Goal: Task Accomplishment & Management: Manage account settings

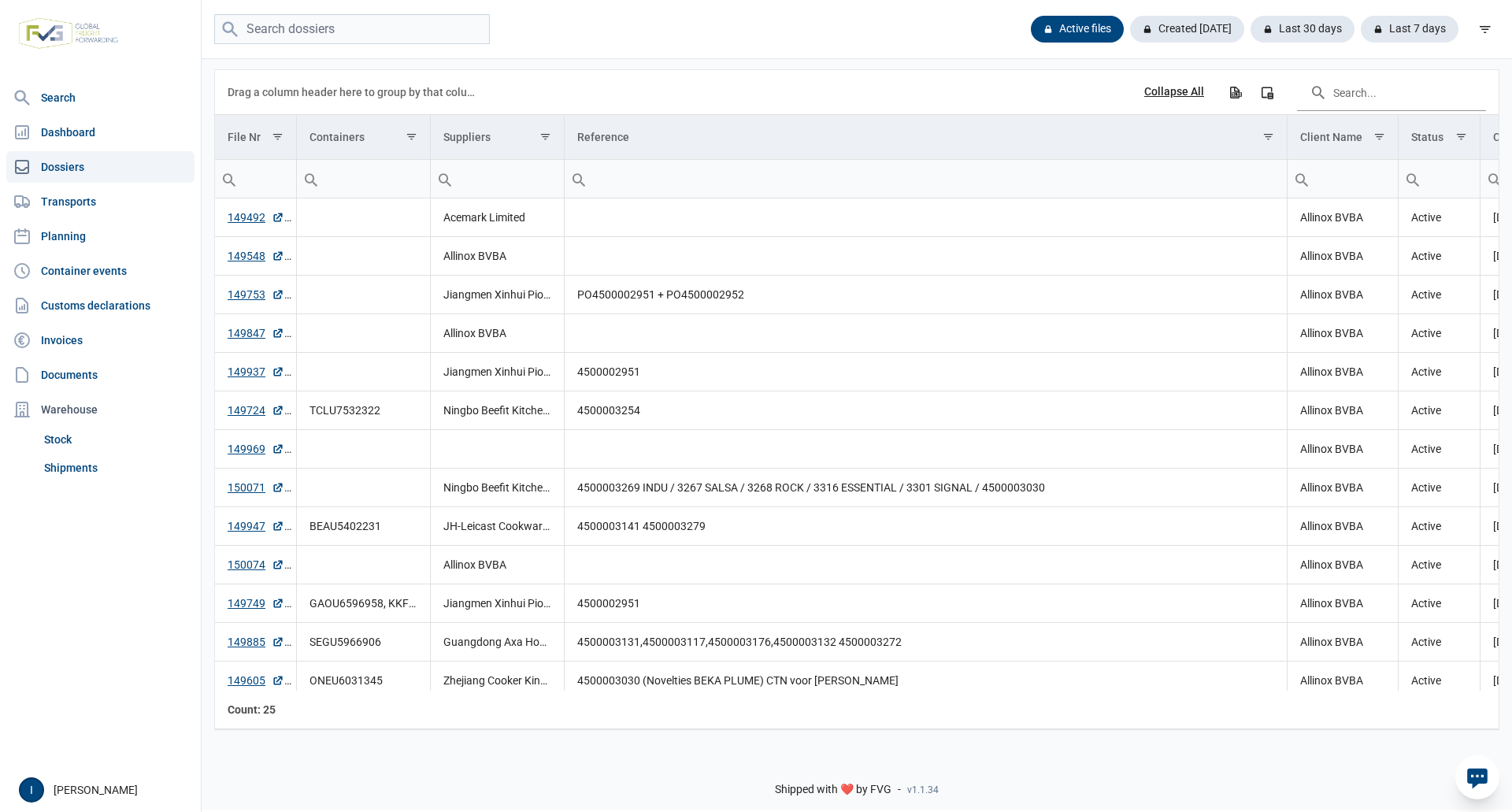
click at [70, 169] on link "Dossiers" at bounding box center [100, 166] width 188 height 31
click at [282, 29] on input "search" at bounding box center [352, 30] width 276 height 30
type input "o"
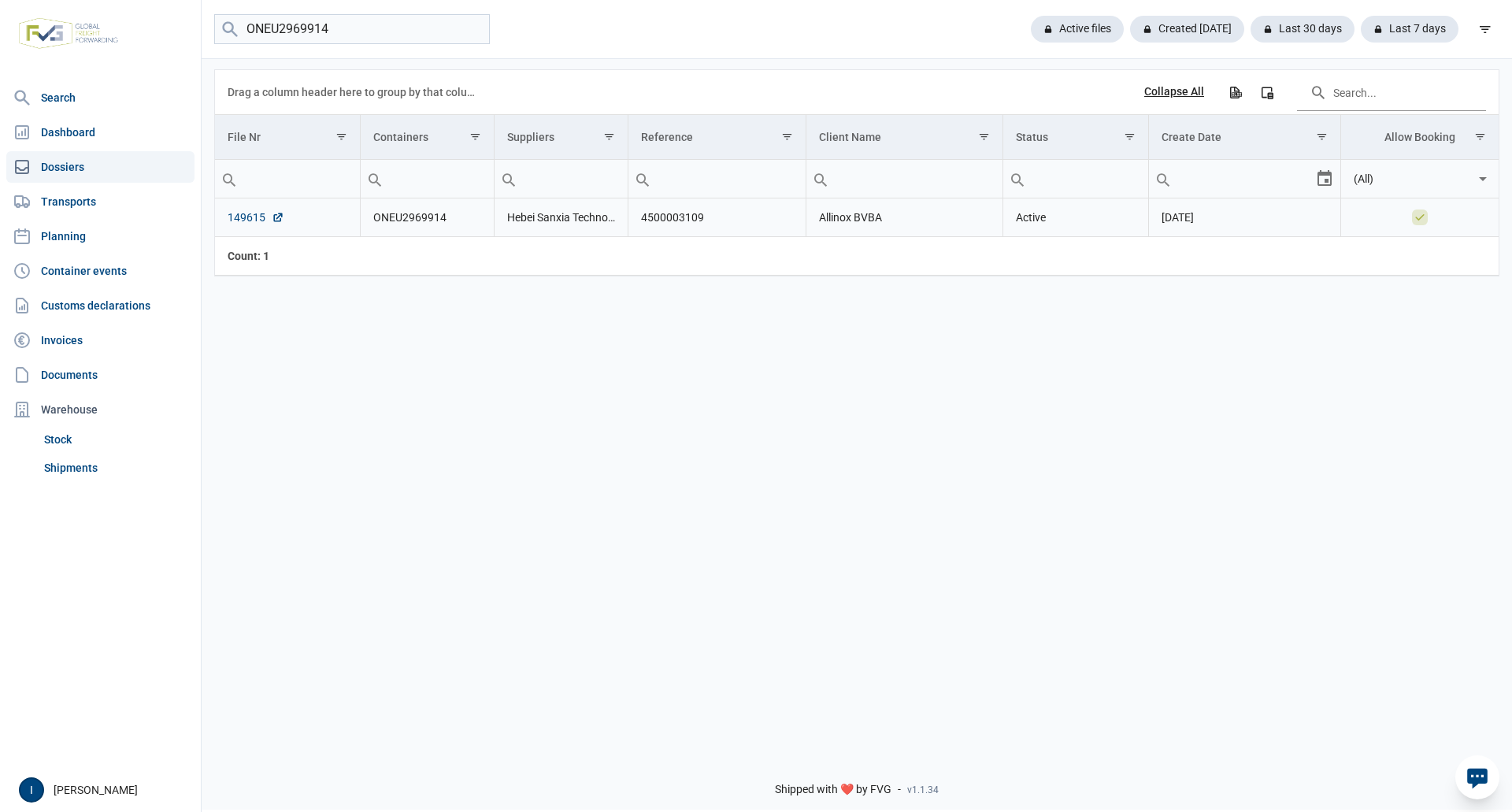
click at [254, 218] on link "149615" at bounding box center [256, 218] width 57 height 16
drag, startPoint x: 350, startPoint y: 23, endPoint x: 229, endPoint y: 25, distance: 121.0
click at [229, 25] on menu "ONEU2969914" at bounding box center [352, 30] width 276 height 30
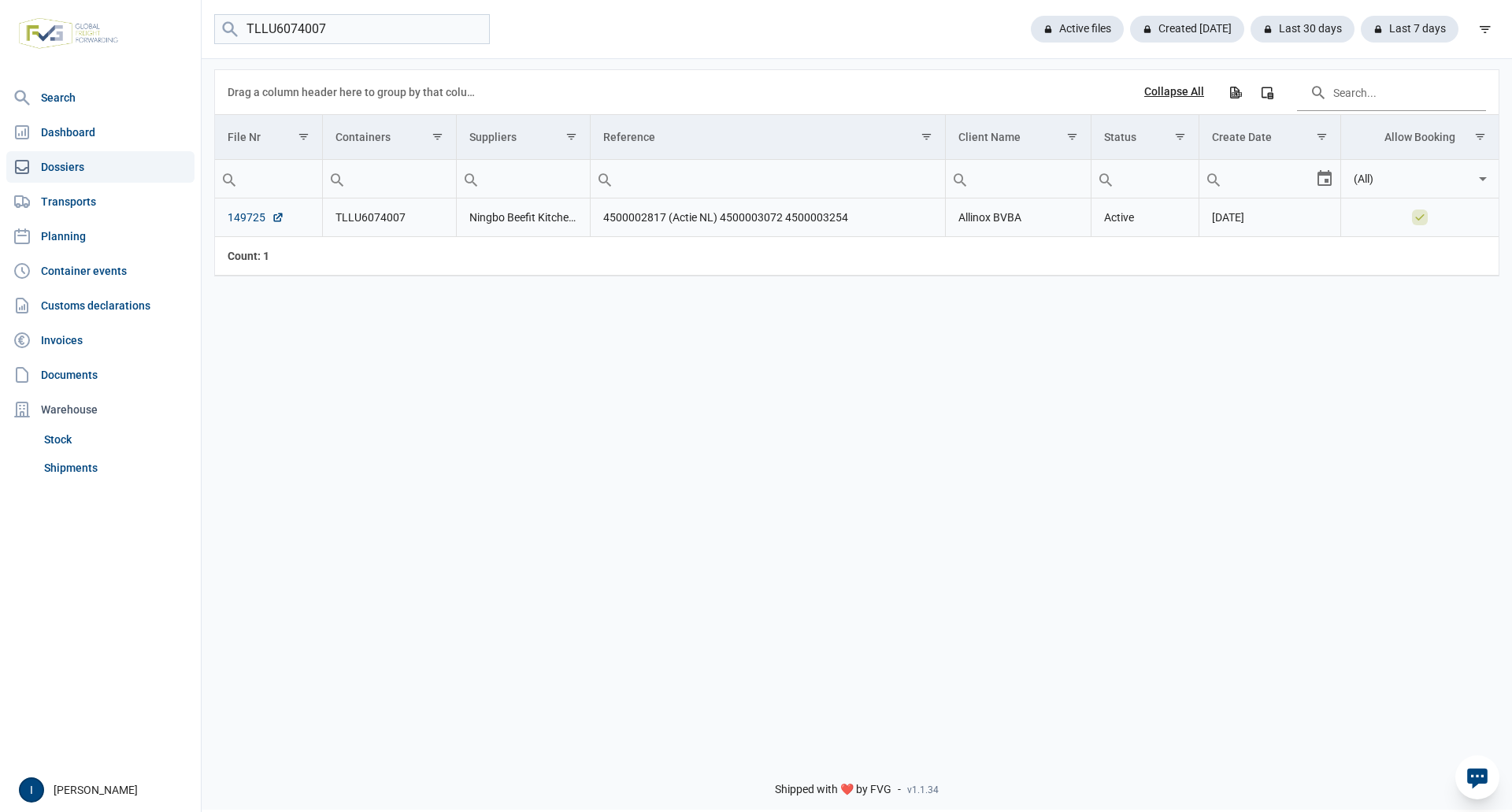
click at [235, 221] on link "149725" at bounding box center [256, 218] width 57 height 16
drag, startPoint x: 316, startPoint y: 27, endPoint x: 242, endPoint y: 34, distance: 74.3
click at [242, 34] on input "TLLU6074007" at bounding box center [352, 30] width 276 height 30
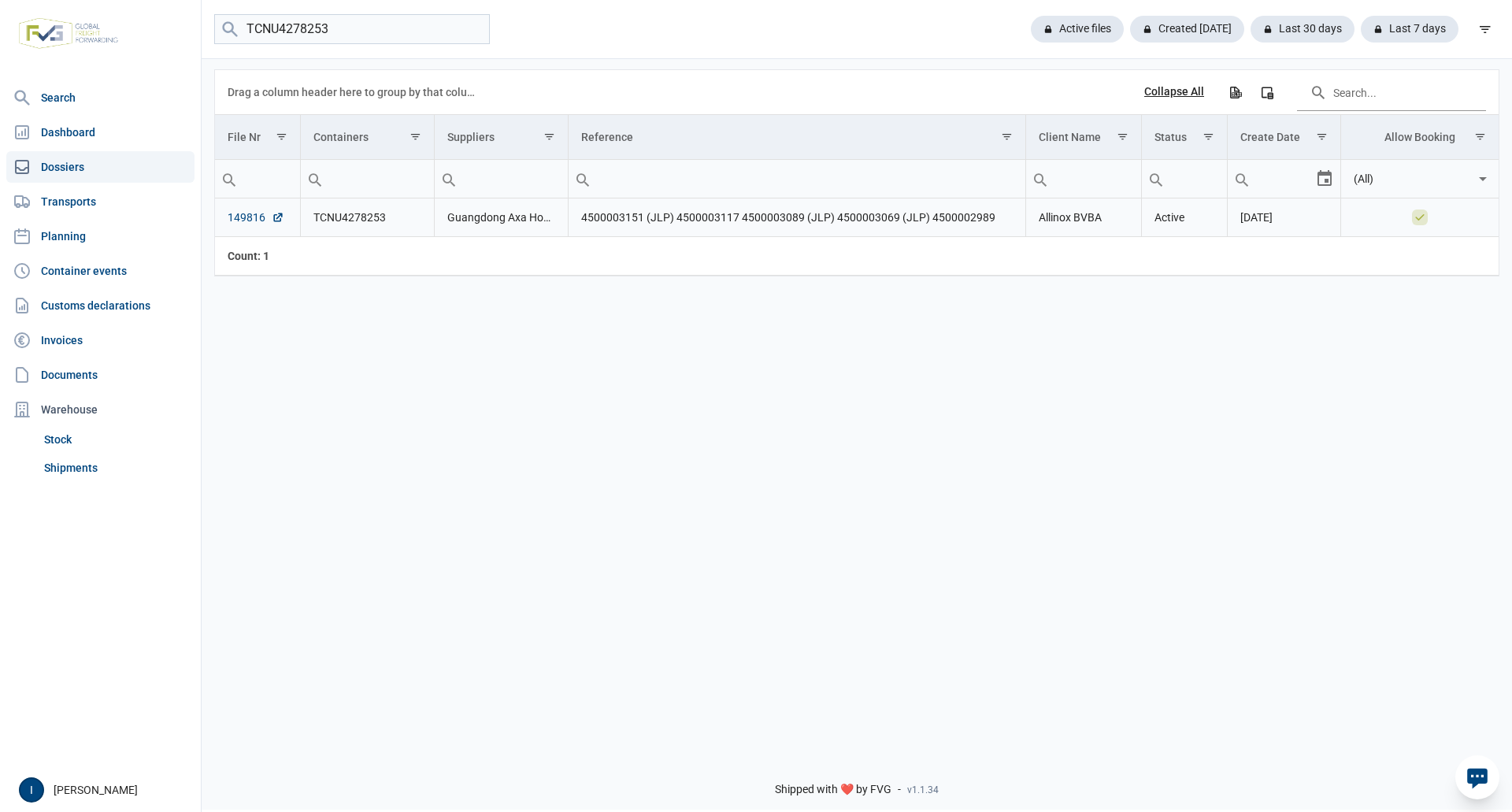
click at [251, 218] on link "149816" at bounding box center [256, 218] width 57 height 16
drag, startPoint x: 336, startPoint y: 28, endPoint x: 232, endPoint y: 30, distance: 104.0
click at [232, 30] on menu "TCNU4278253" at bounding box center [352, 30] width 276 height 30
type input "SEGU5981460"
click at [254, 217] on link "149815" at bounding box center [256, 218] width 57 height 16
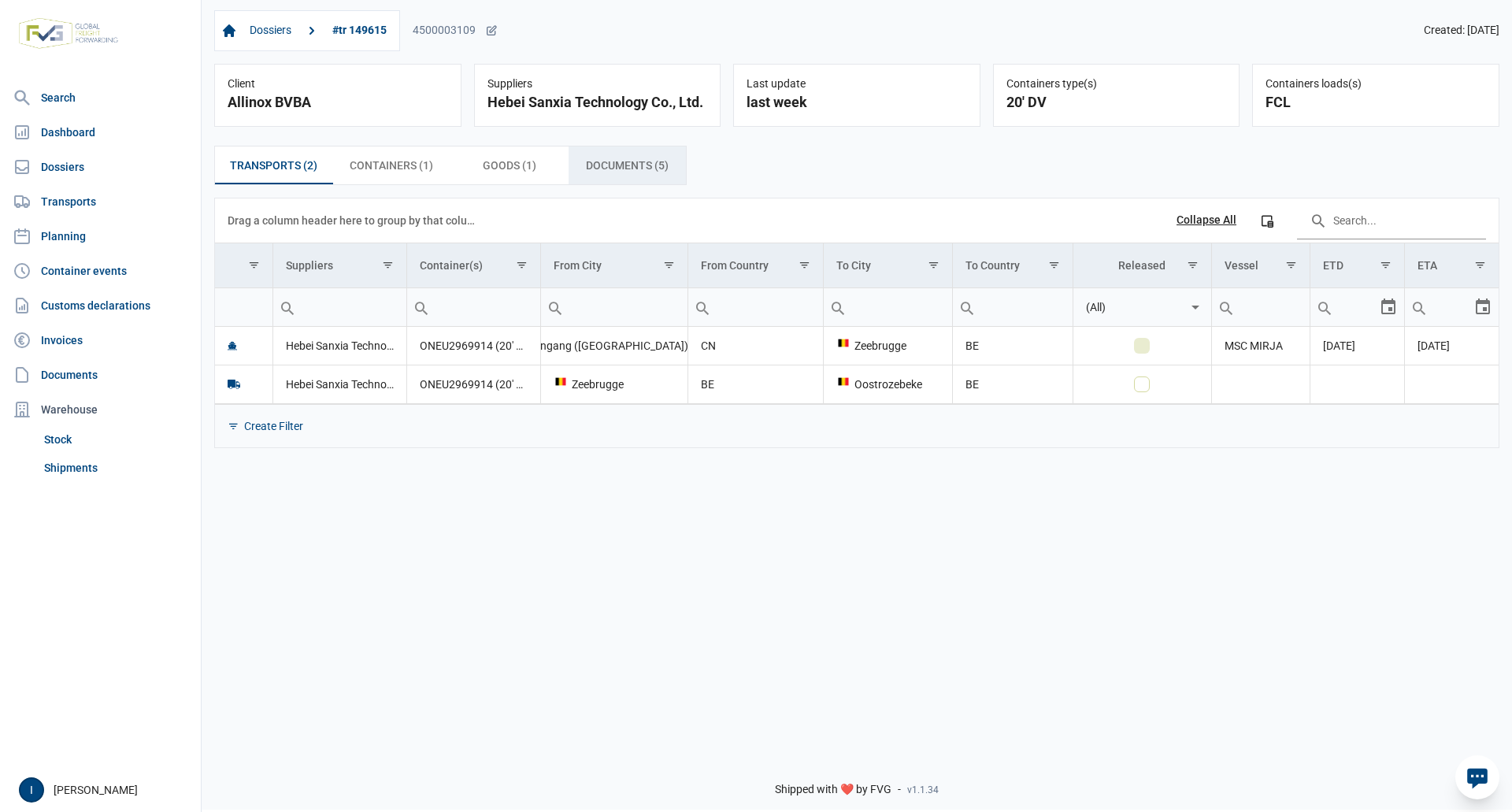
click at [631, 172] on span "Documents (5) Documents (5)" at bounding box center [627, 166] width 82 height 19
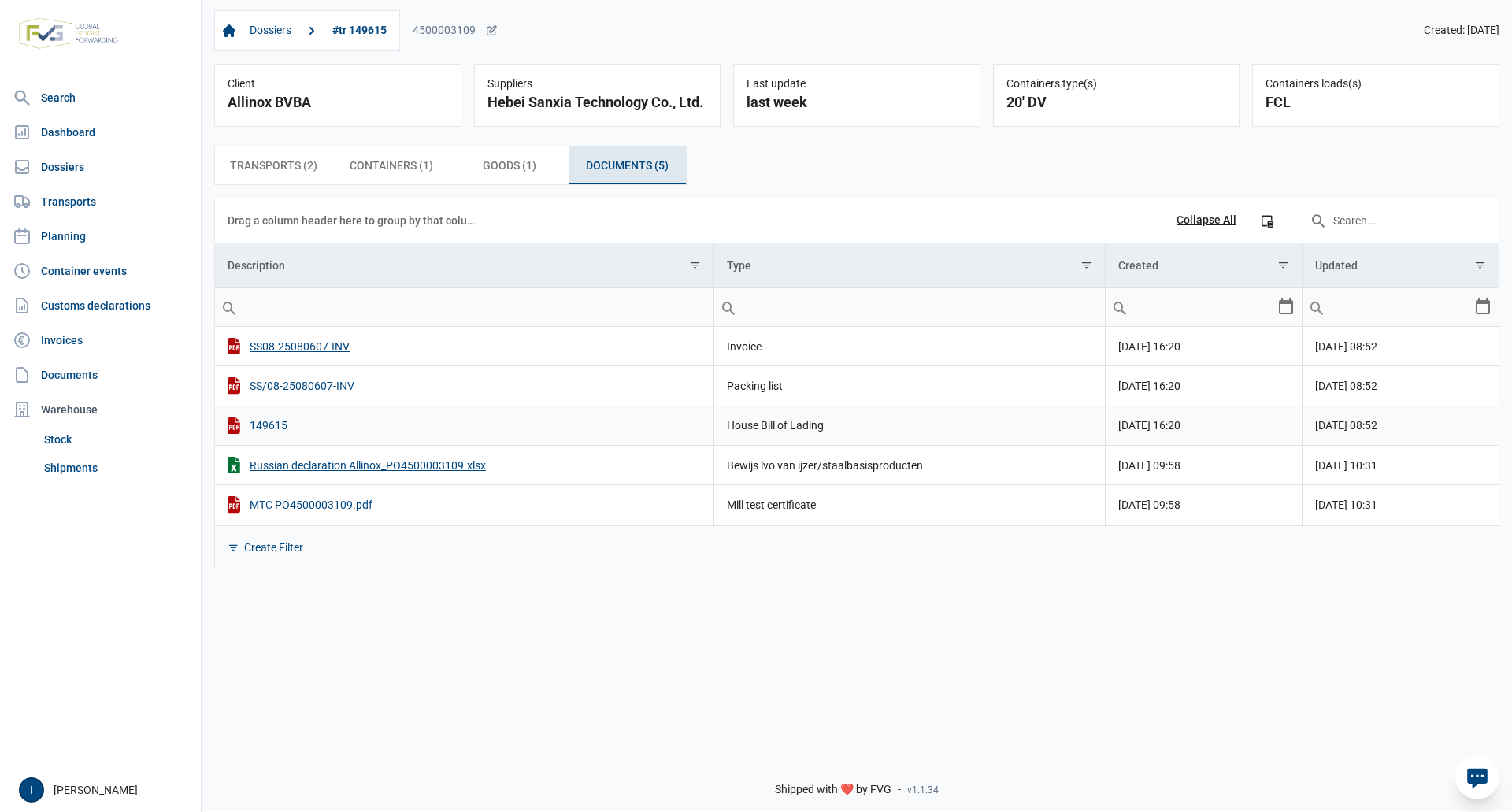
click at [276, 426] on div "149615" at bounding box center [465, 426] width 474 height 17
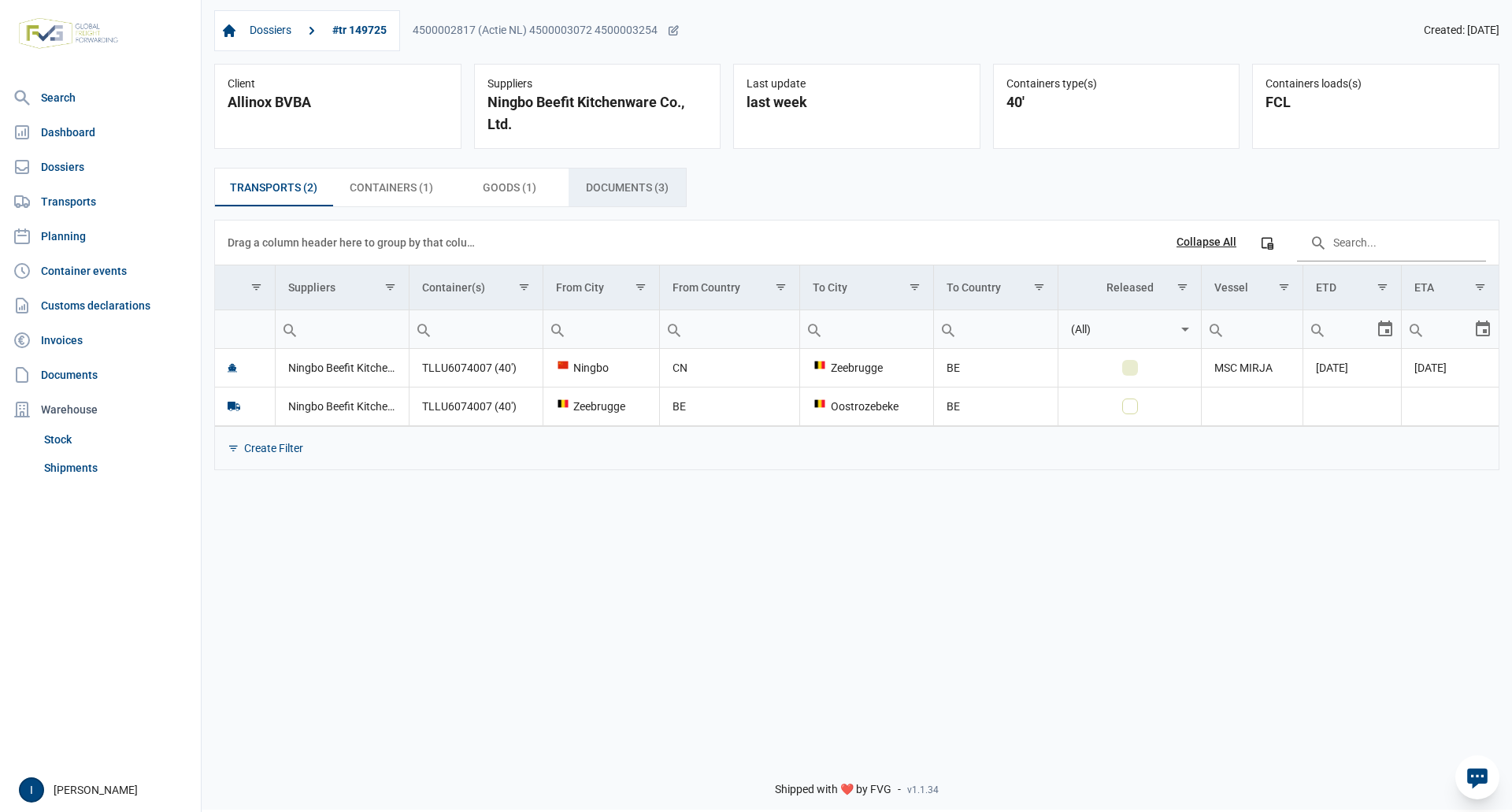
click at [637, 185] on span "Documents (3) Documents (3)" at bounding box center [627, 188] width 82 height 19
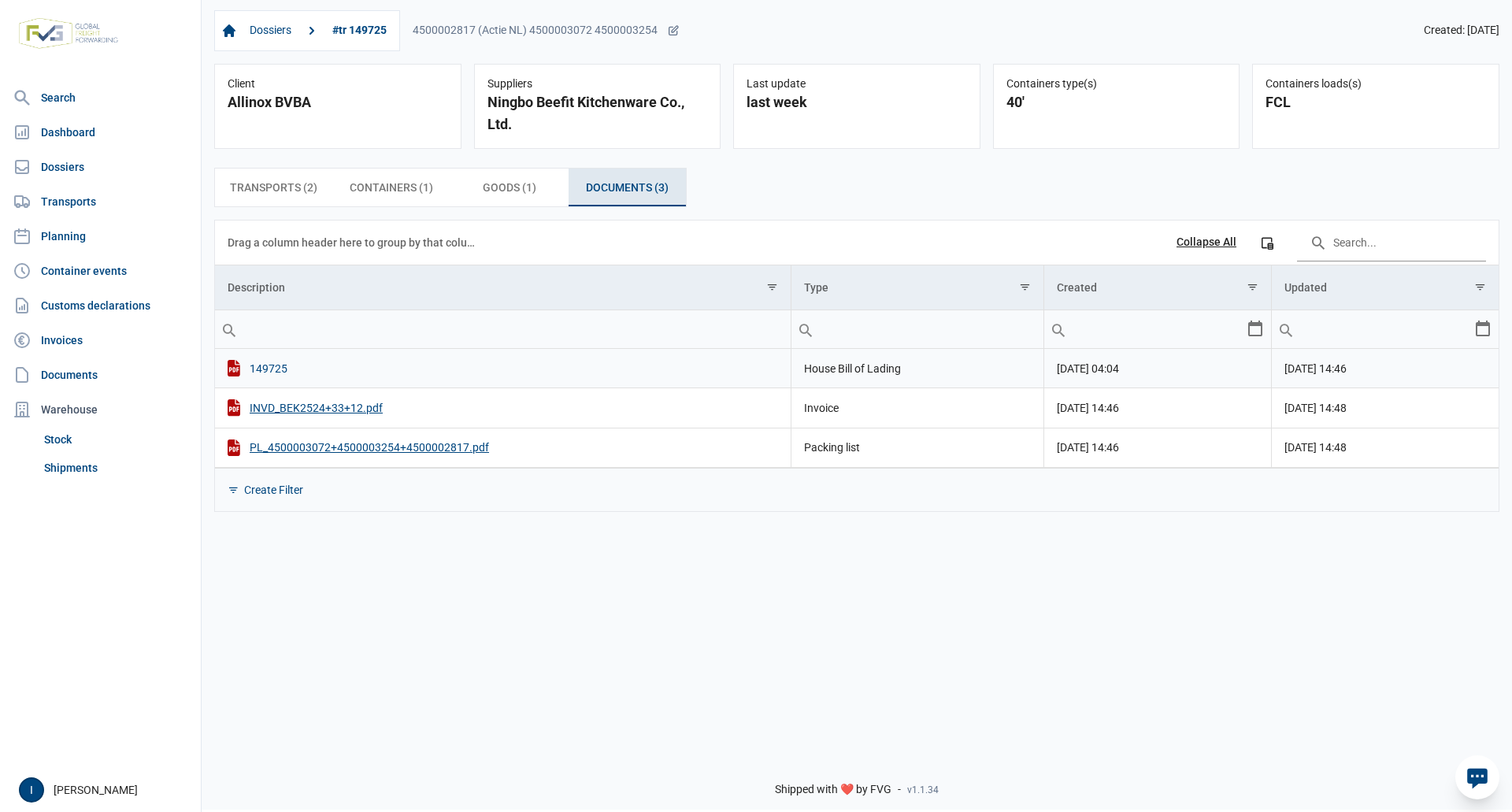
click at [275, 371] on div "149725" at bounding box center [503, 368] width 550 height 17
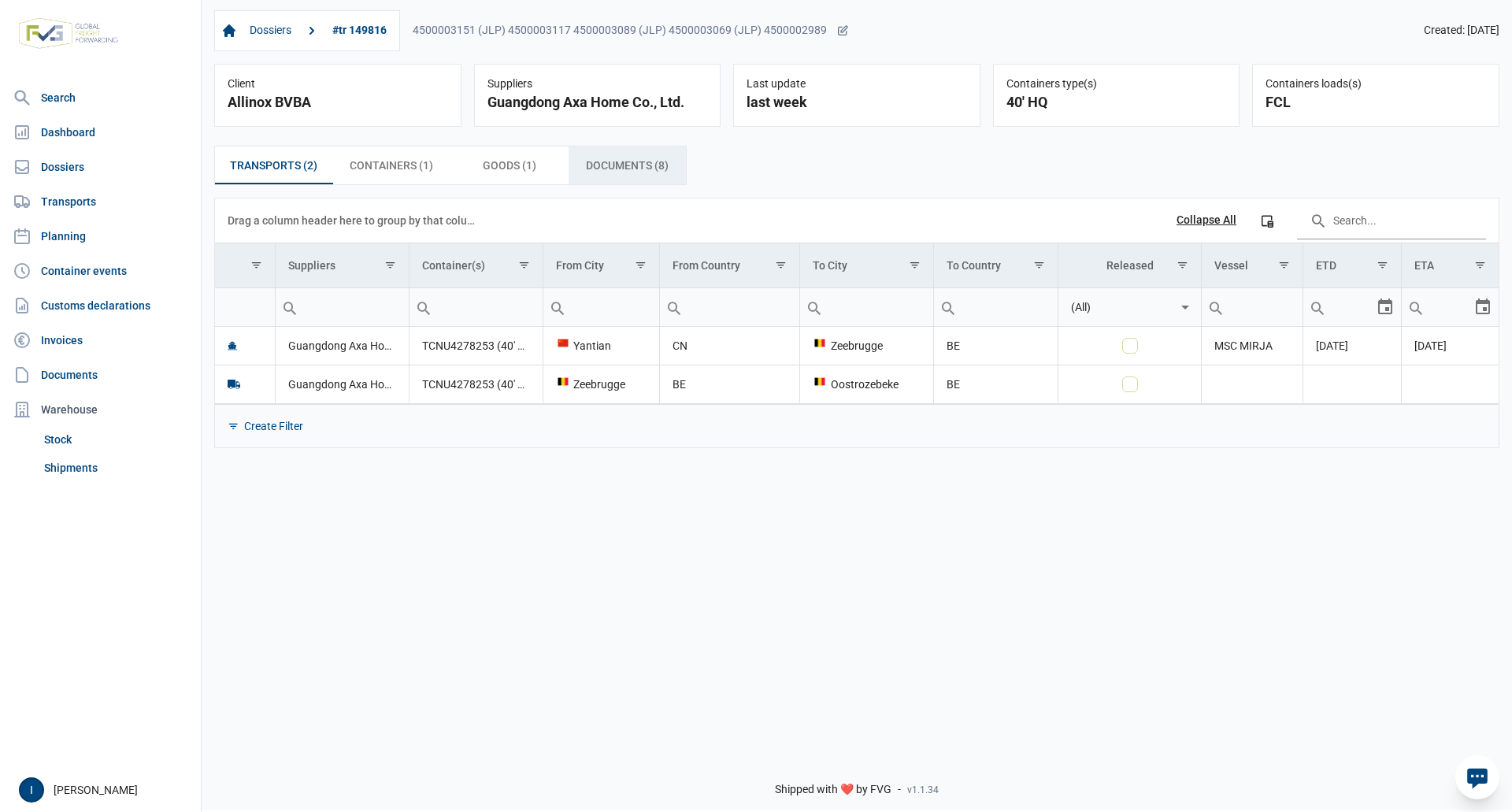
click at [613, 170] on span "Documents (8) Documents (8)" at bounding box center [627, 166] width 82 height 19
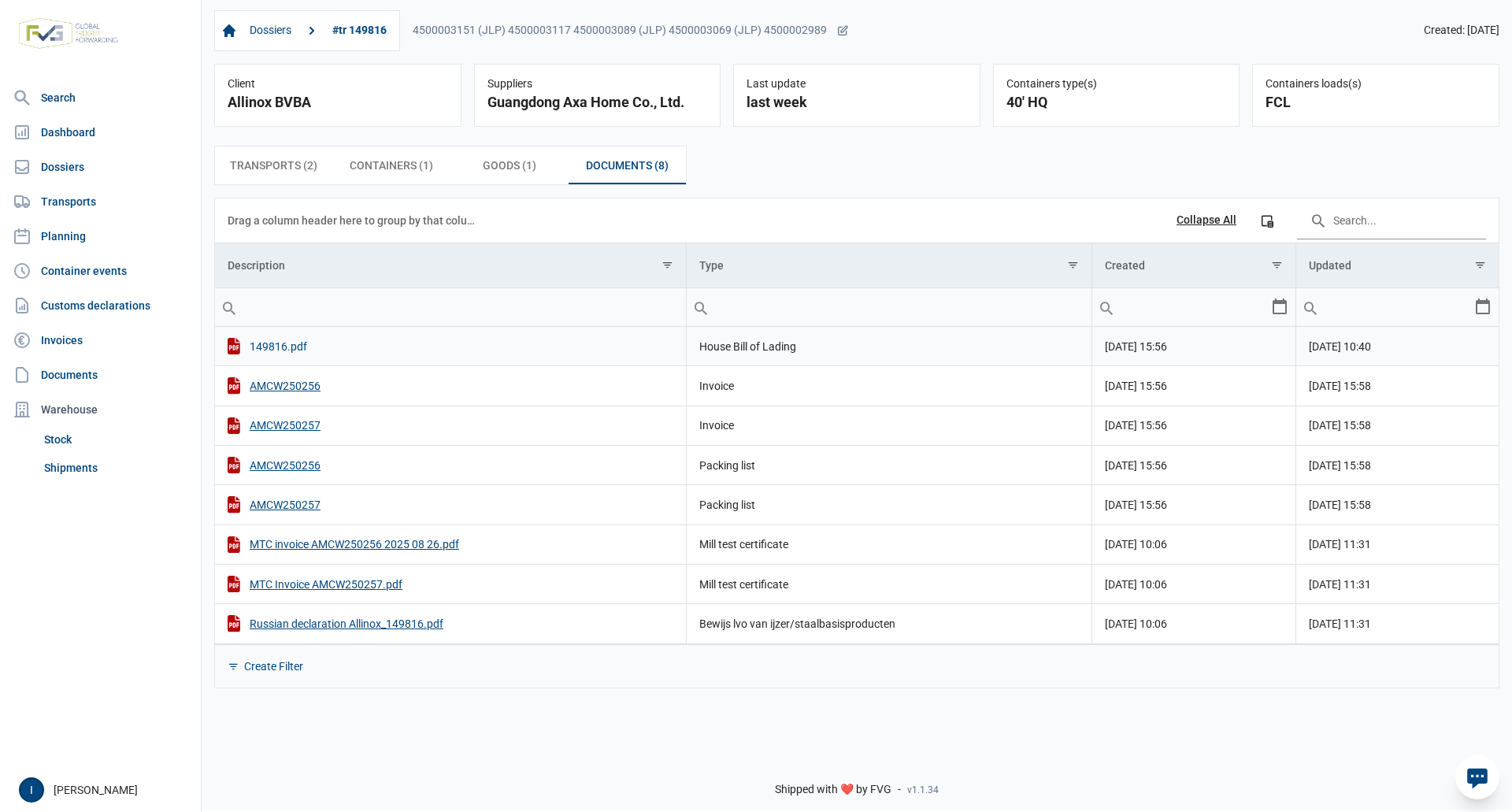
click at [272, 346] on div "149816.pdf" at bounding box center [450, 346] width 446 height 17
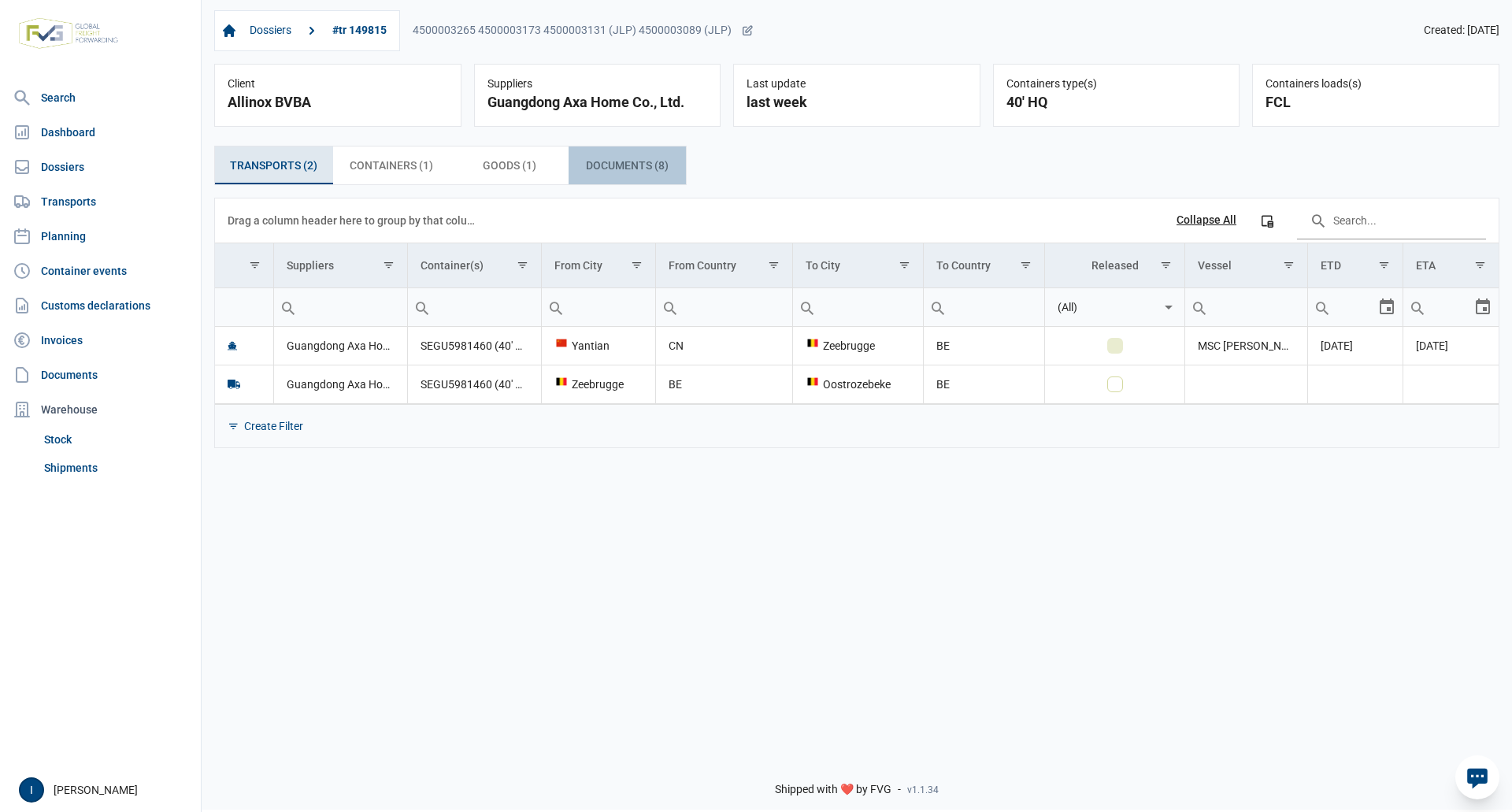
click at [636, 166] on span "Documents (8) Documents (8)" at bounding box center [627, 166] width 82 height 19
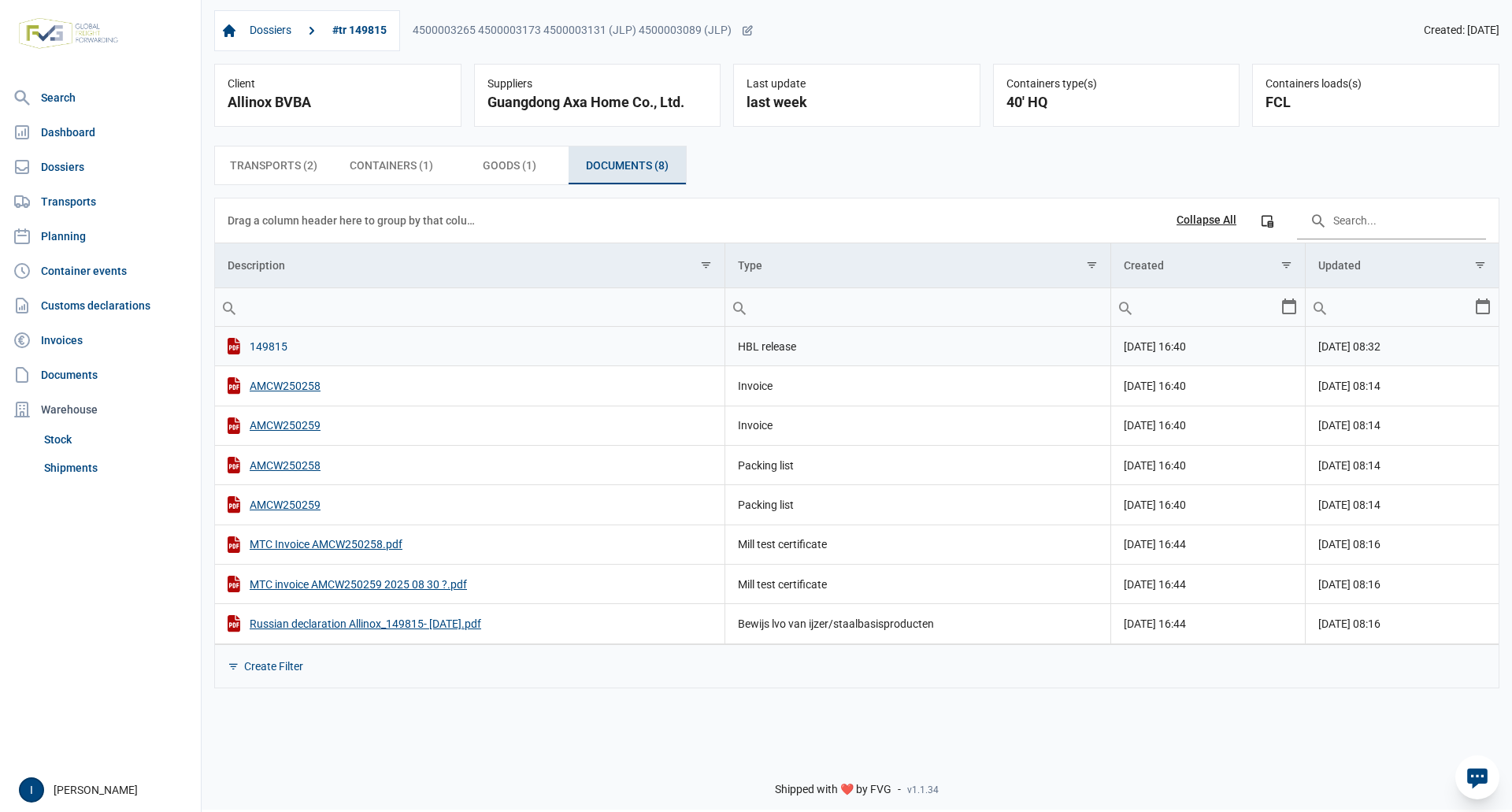
click at [274, 349] on div "149815" at bounding box center [470, 346] width 485 height 17
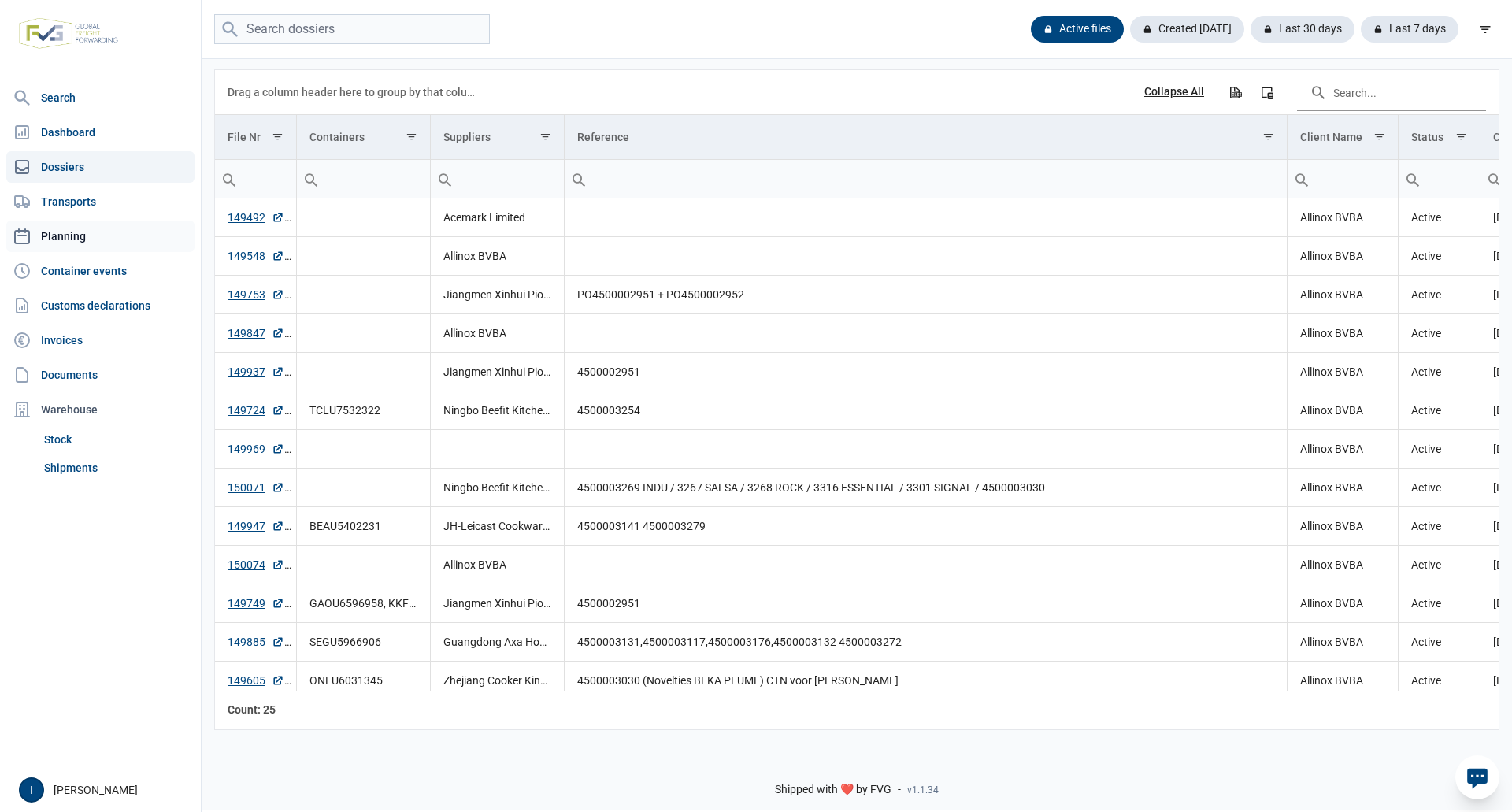
click at [71, 231] on link "Planning" at bounding box center [100, 236] width 188 height 31
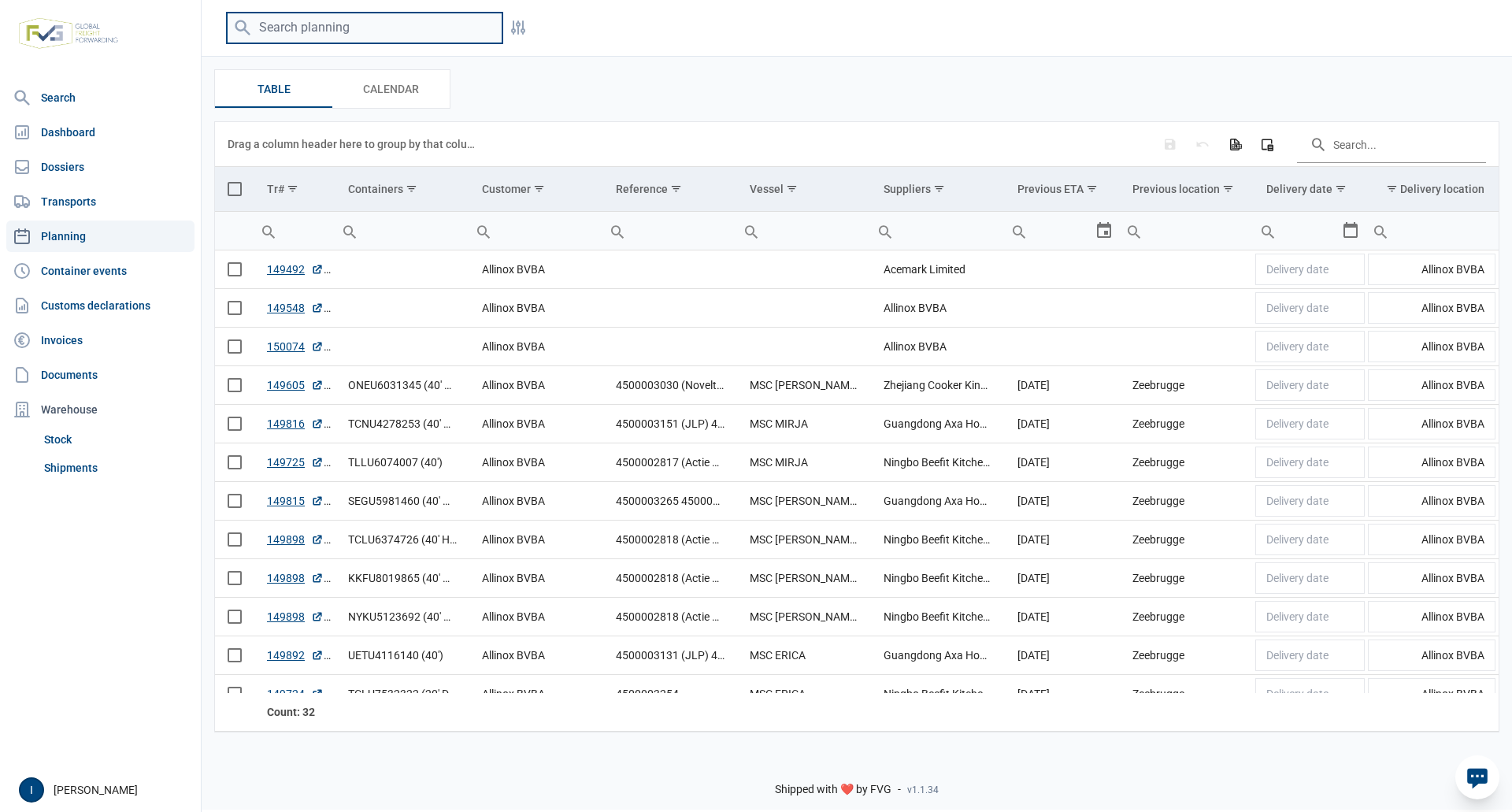
click at [339, 30] on input "search" at bounding box center [365, 28] width 276 height 30
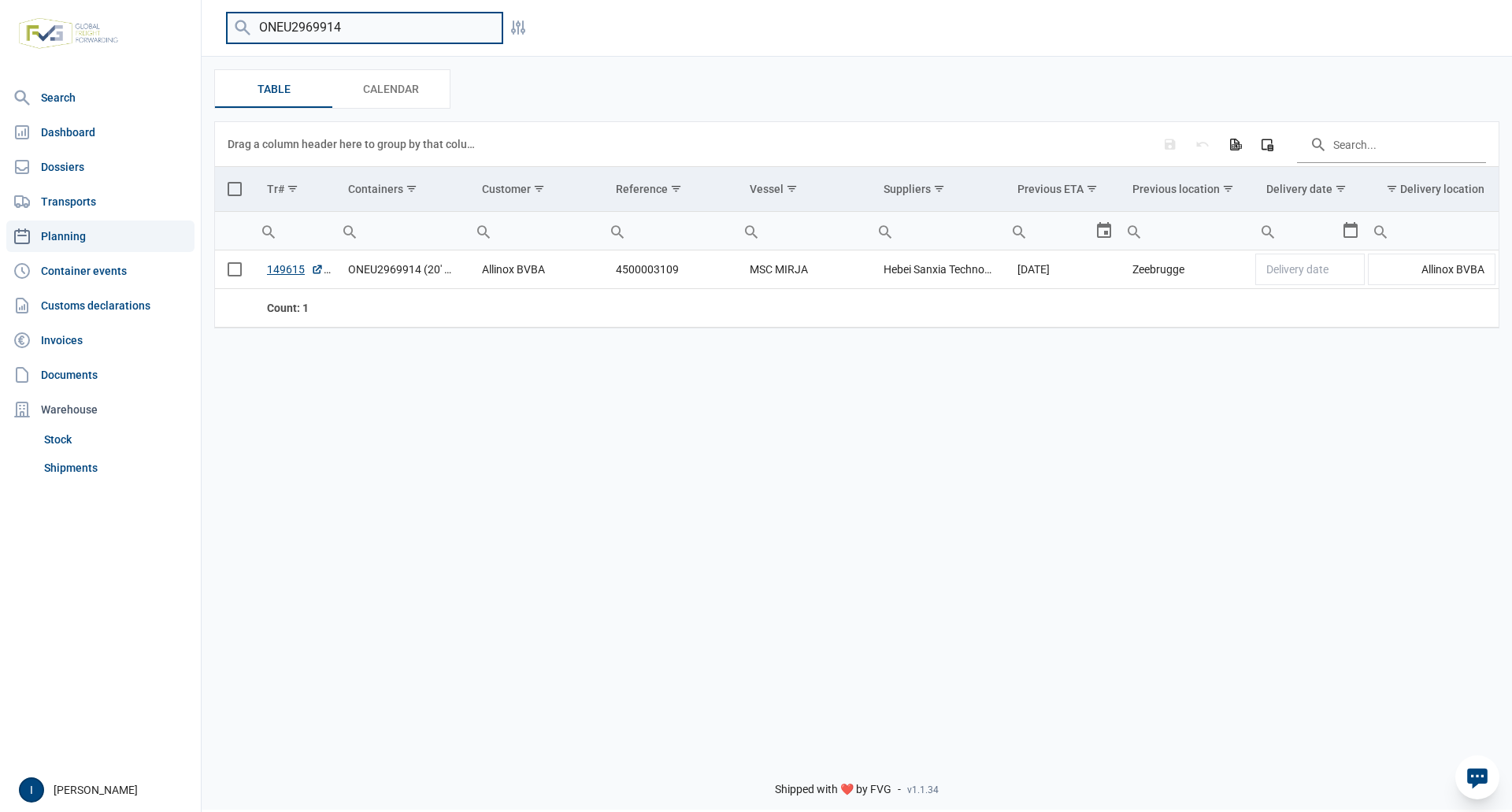
type input "ONEU2969914"
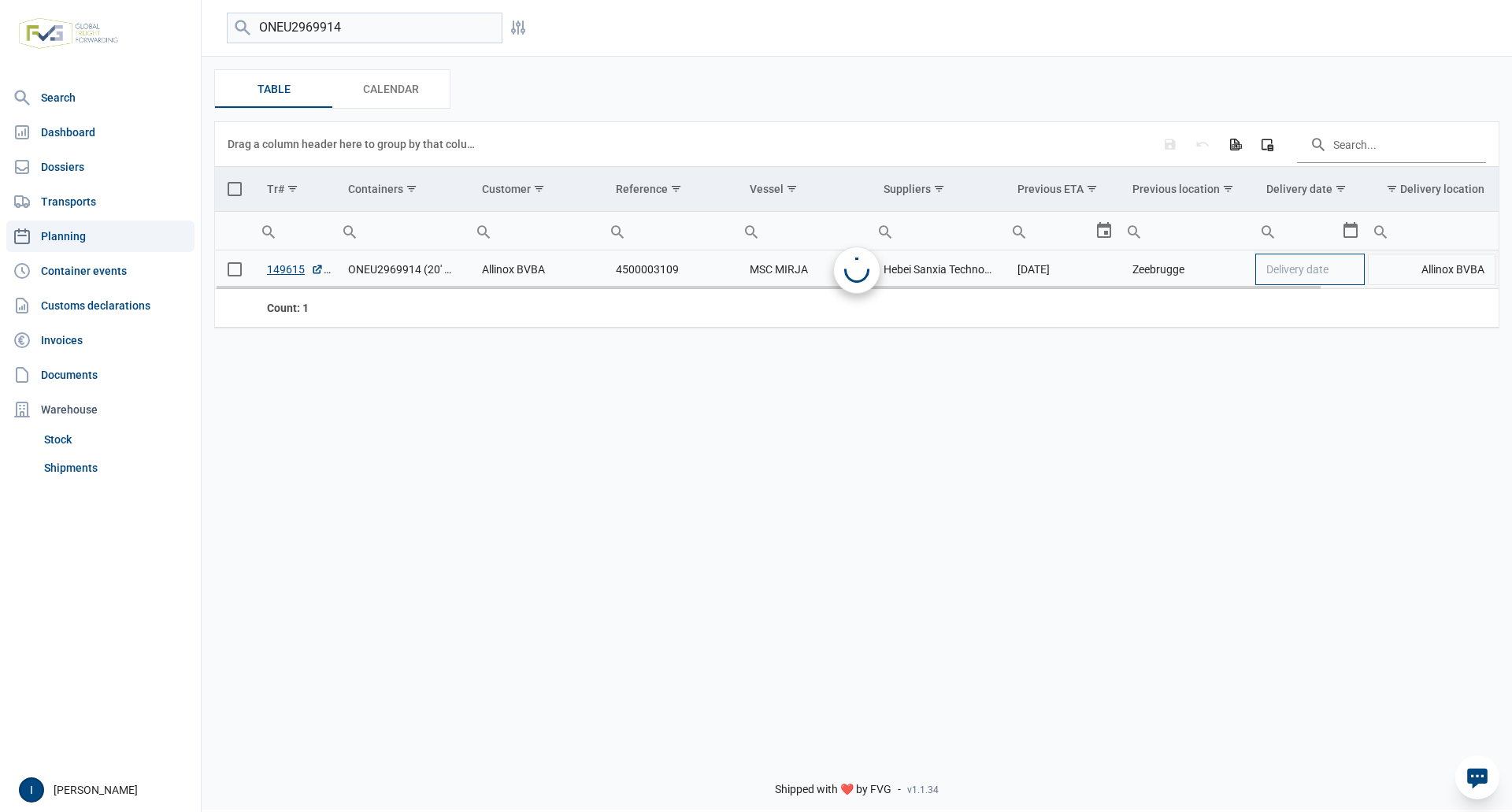
click at [1347, 278] on td "Delivery date" at bounding box center [1310, 270] width 113 height 38
click at [1353, 274] on td "Delivery date" at bounding box center [1310, 270] width 113 height 38
click at [1313, 270] on span "Delivery date" at bounding box center [1298, 270] width 62 height 13
click at [1352, 271] on div "Select" at bounding box center [1358, 269] width 19 height 38
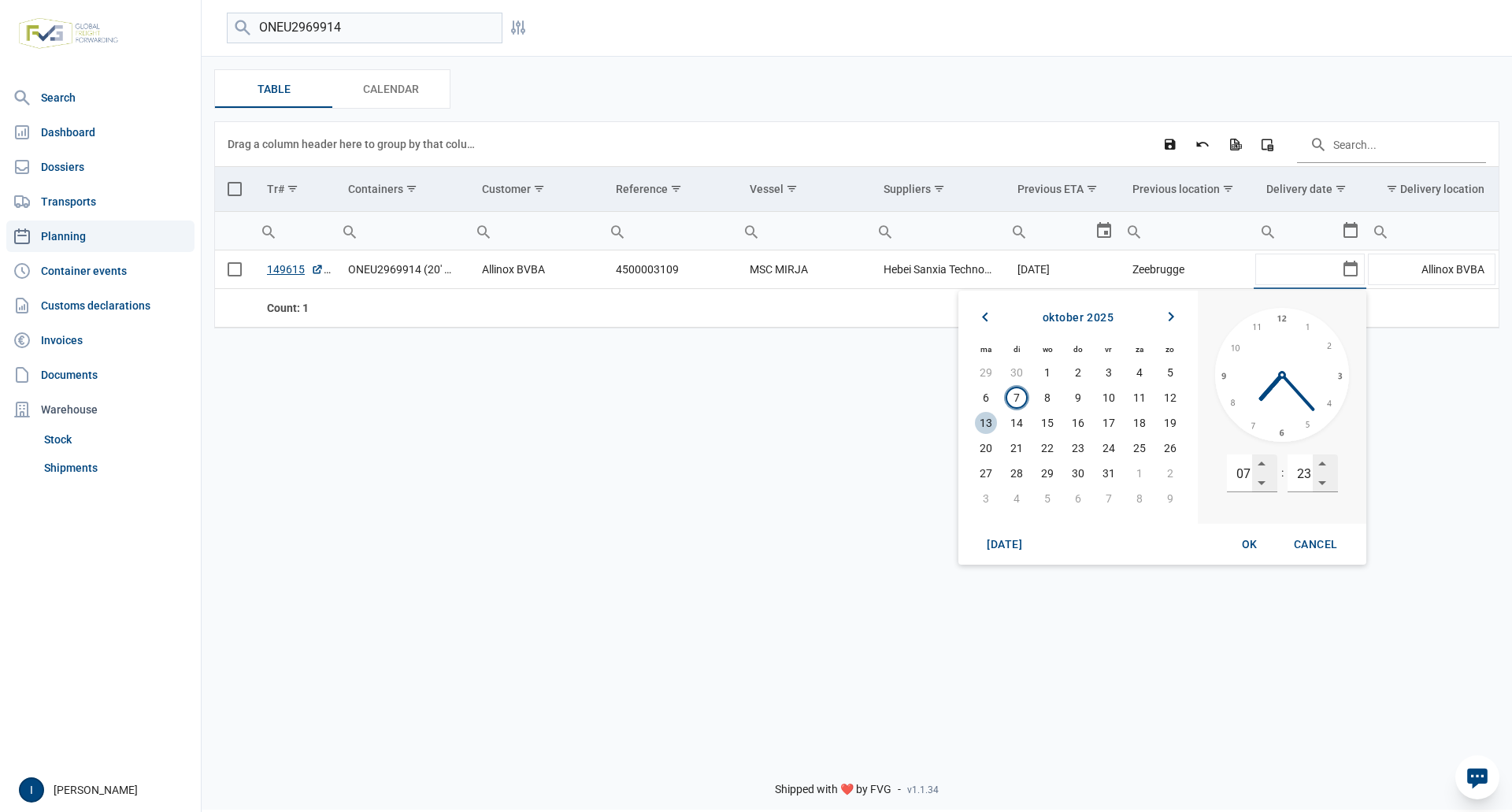
click at [990, 424] on span "13" at bounding box center [986, 423] width 22 height 22
drag, startPoint x: 1235, startPoint y: 474, endPoint x: 1255, endPoint y: 474, distance: 20.0
click at [1255, 474] on div "07" at bounding box center [1252, 473] width 50 height 38
type input "13"
type input "00"
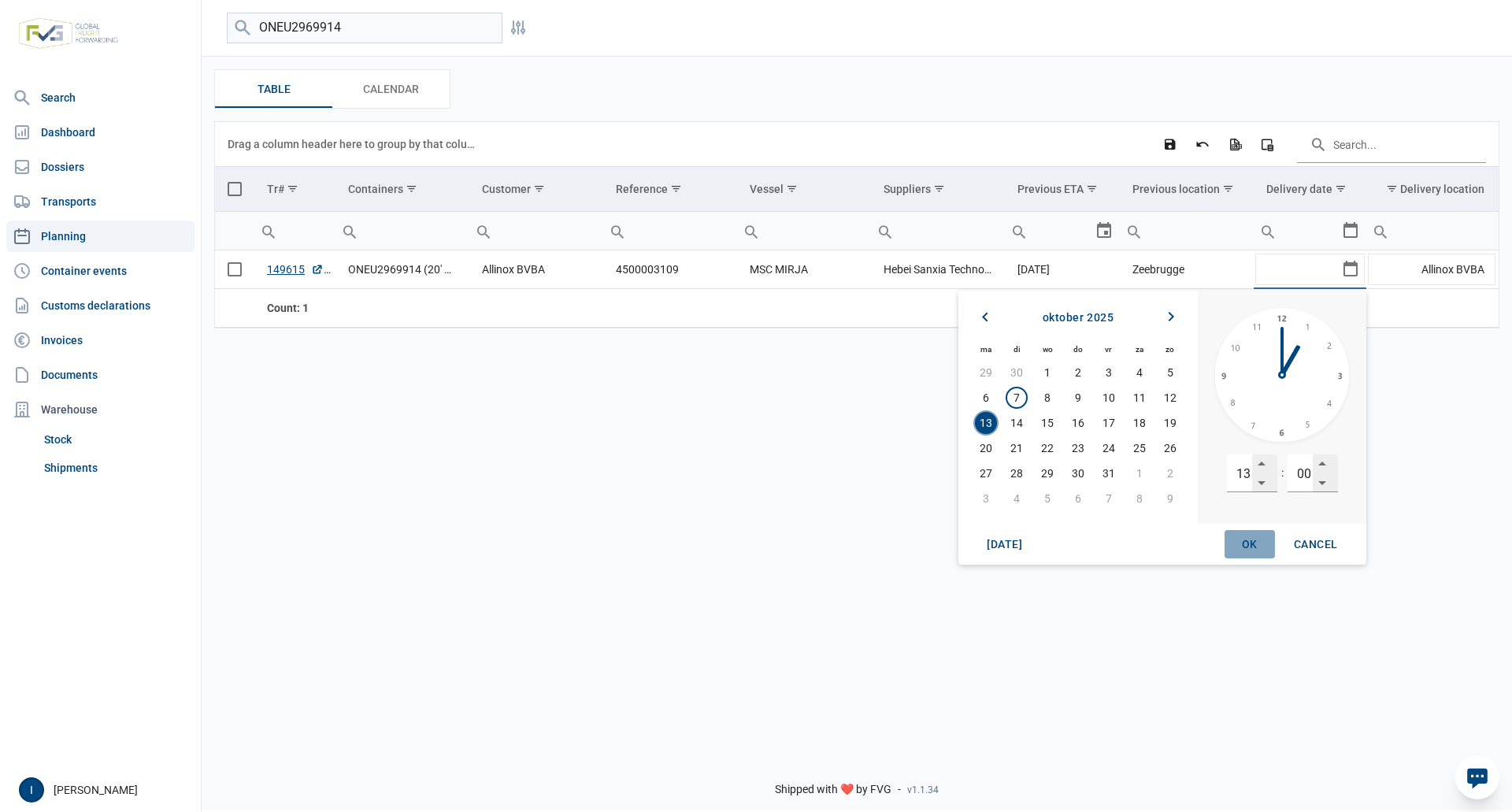
click at [1250, 543] on span "OK" at bounding box center [1250, 544] width 16 height 13
type input "[DATE] 13:00"
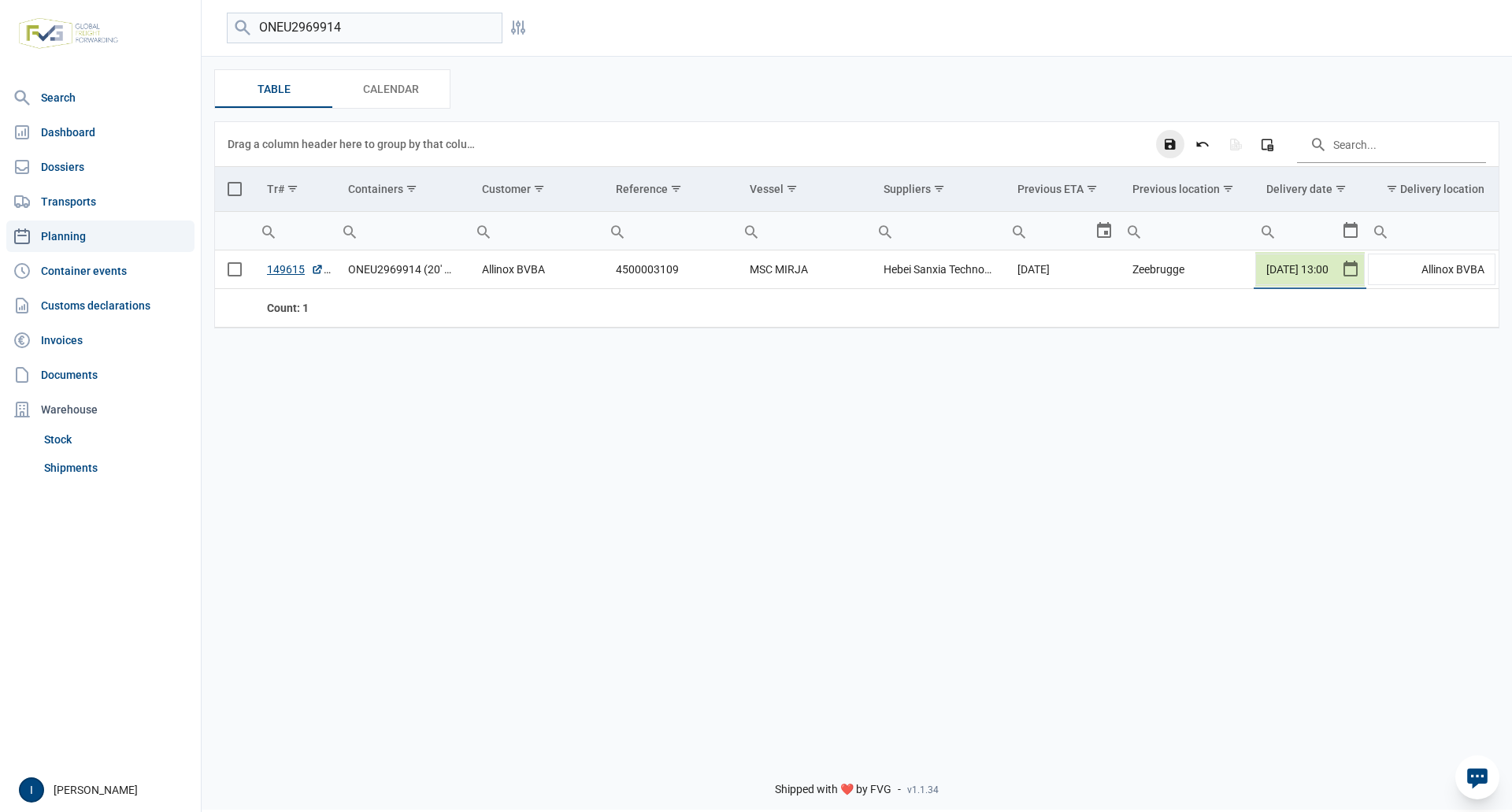
click at [1169, 149] on icon "Save changes" at bounding box center [1170, 144] width 14 height 14
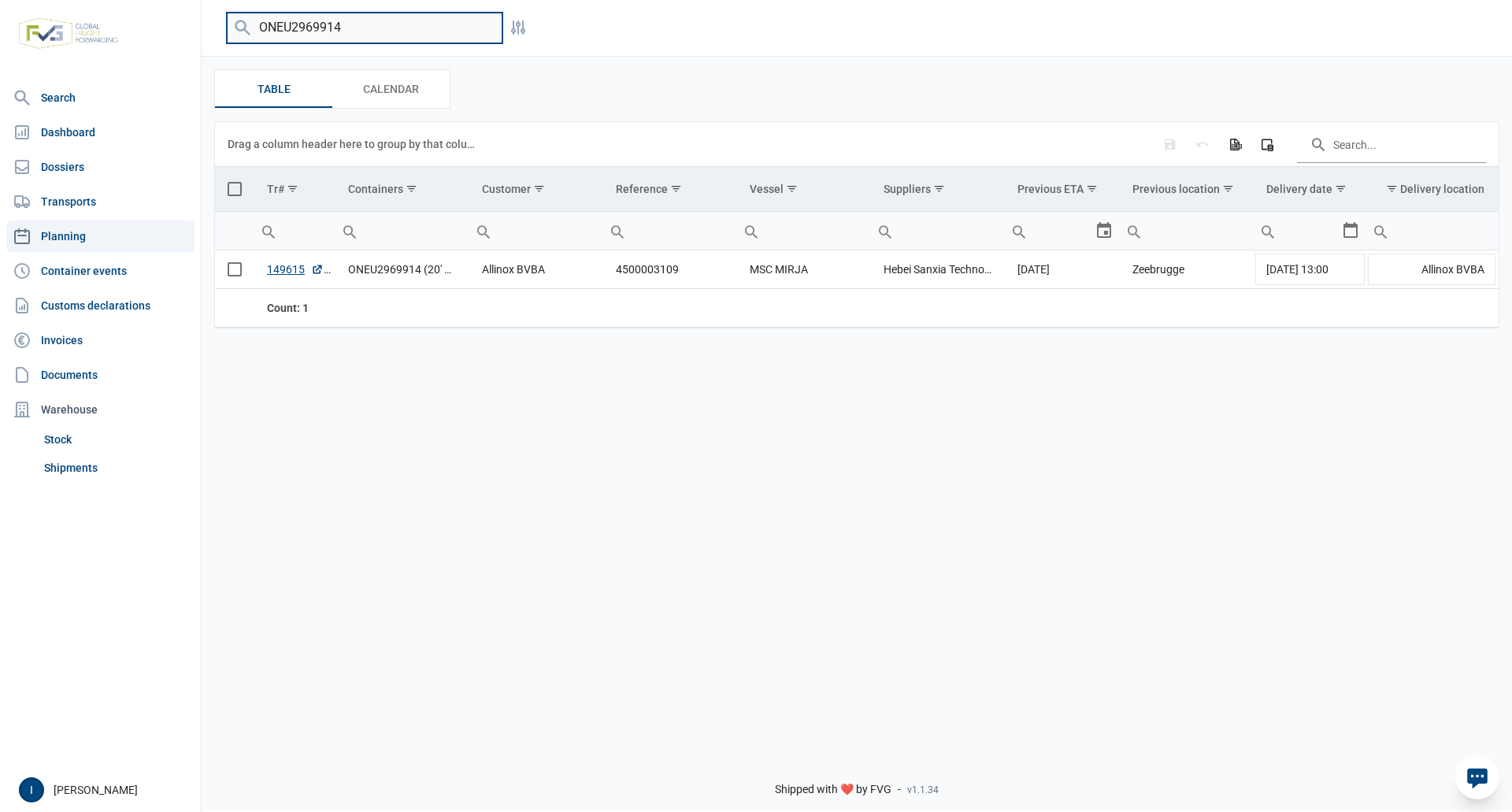
drag, startPoint x: 359, startPoint y: 25, endPoint x: 258, endPoint y: 26, distance: 101.0
click at [258, 26] on input "ONEU2969914" at bounding box center [365, 28] width 276 height 30
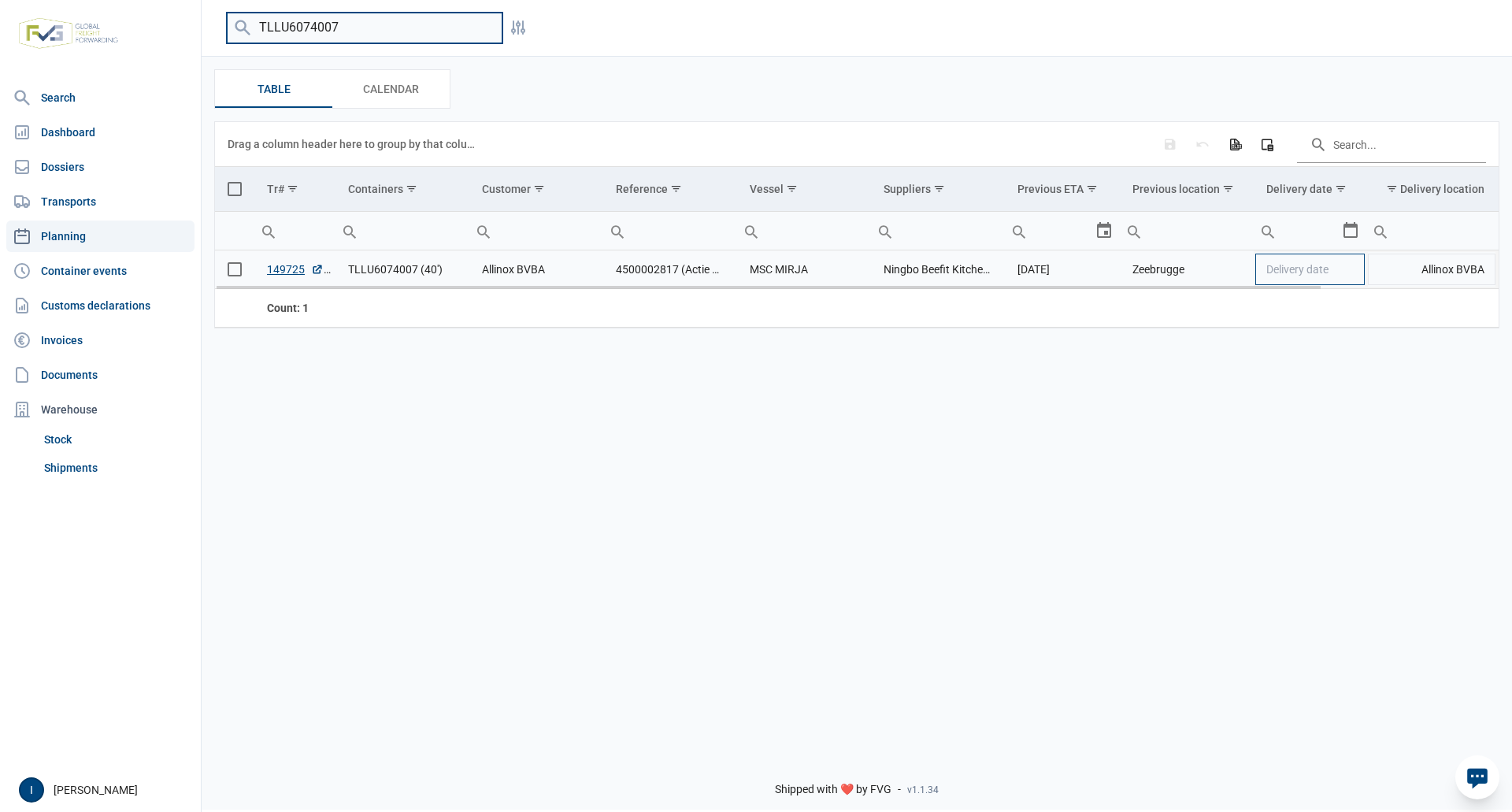
type input "TLLU6074007"
click at [1358, 279] on td "Delivery date" at bounding box center [1310, 270] width 113 height 38
click at [1352, 274] on div "Select" at bounding box center [1358, 269] width 19 height 38
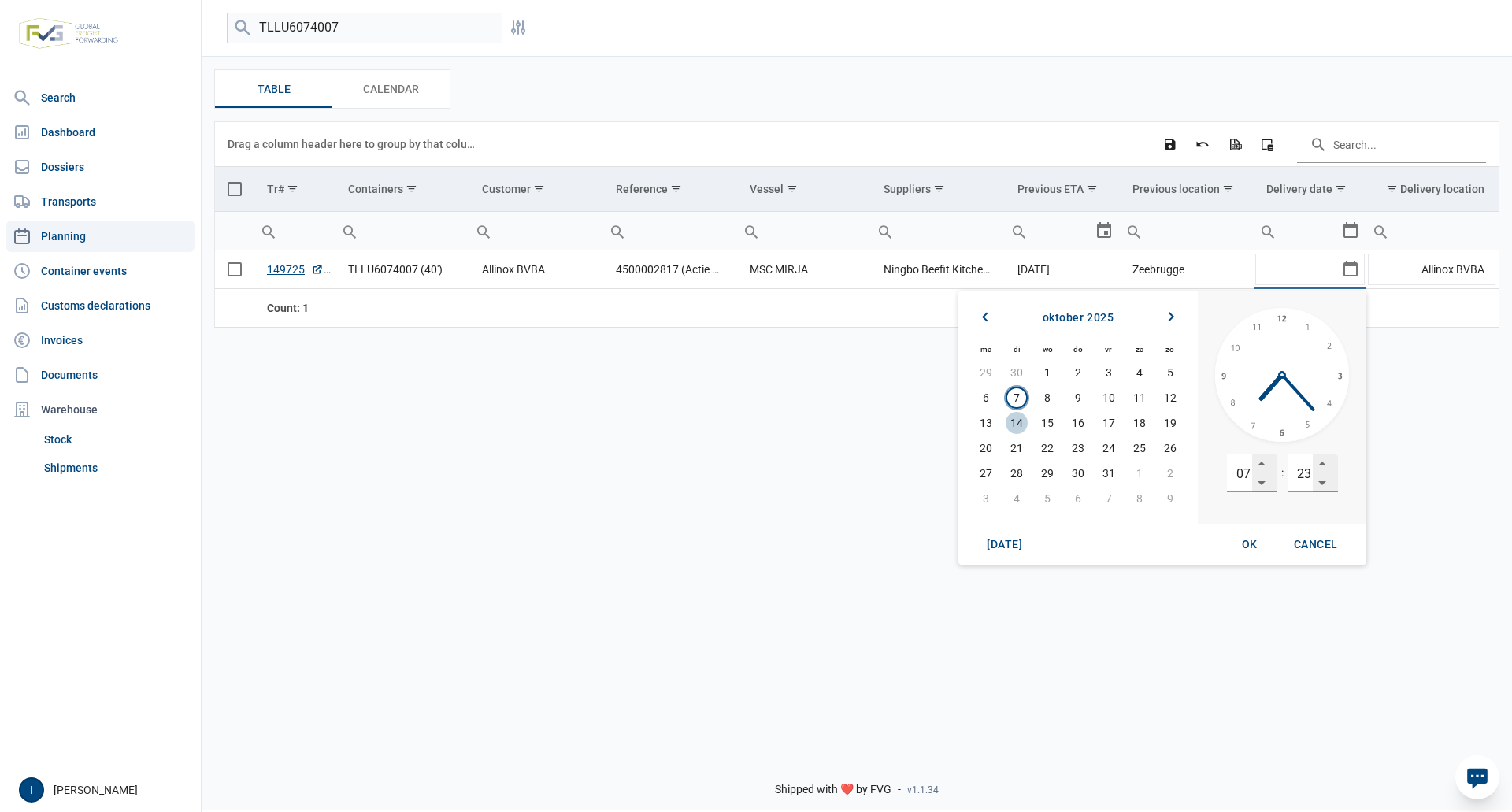
click at [1021, 425] on span "14" at bounding box center [1017, 423] width 22 height 22
drag, startPoint x: 1294, startPoint y: 477, endPoint x: 1313, endPoint y: 473, distance: 19.4
click at [1313, 473] on div "23" at bounding box center [1313, 473] width 50 height 38
type input "00"
click at [1248, 544] on span "OK" at bounding box center [1250, 544] width 16 height 13
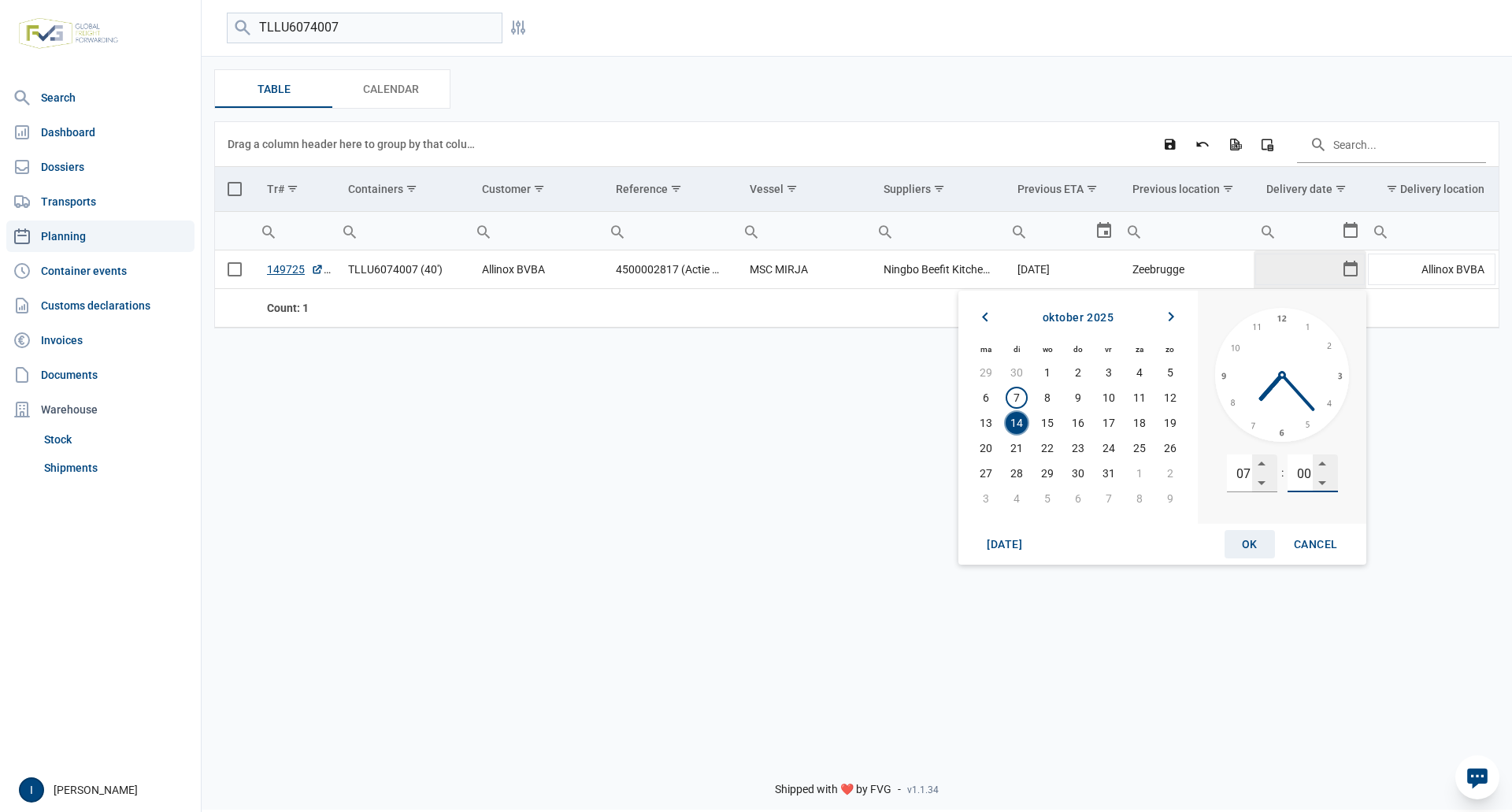
type input "[DATE] 07:00"
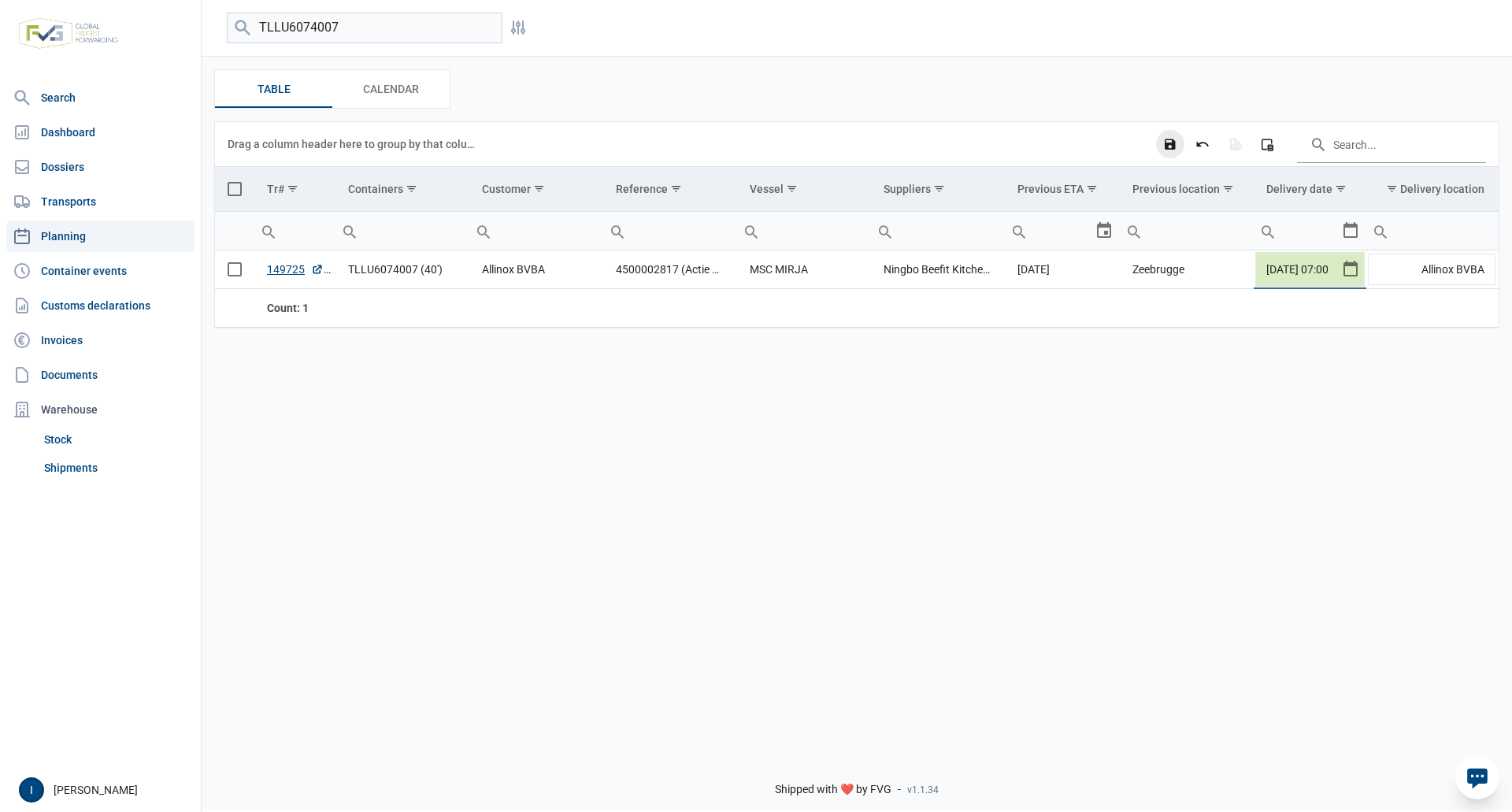
click at [1170, 150] on icon "Save changes" at bounding box center [1170, 144] width 14 height 14
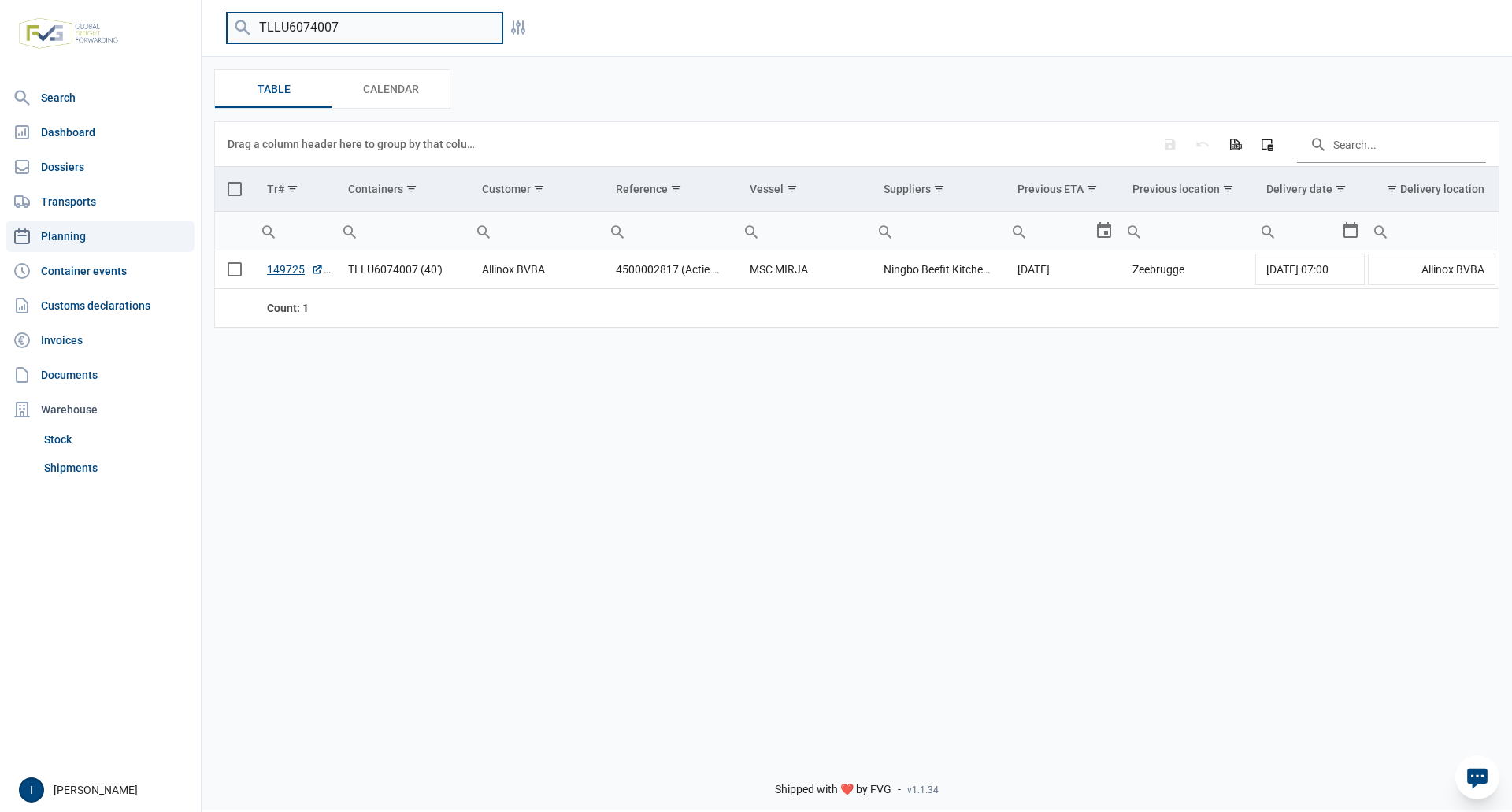
drag, startPoint x: 354, startPoint y: 26, endPoint x: 252, endPoint y: 28, distance: 102.0
click at [252, 28] on input "TLLU6074007" at bounding box center [365, 28] width 276 height 30
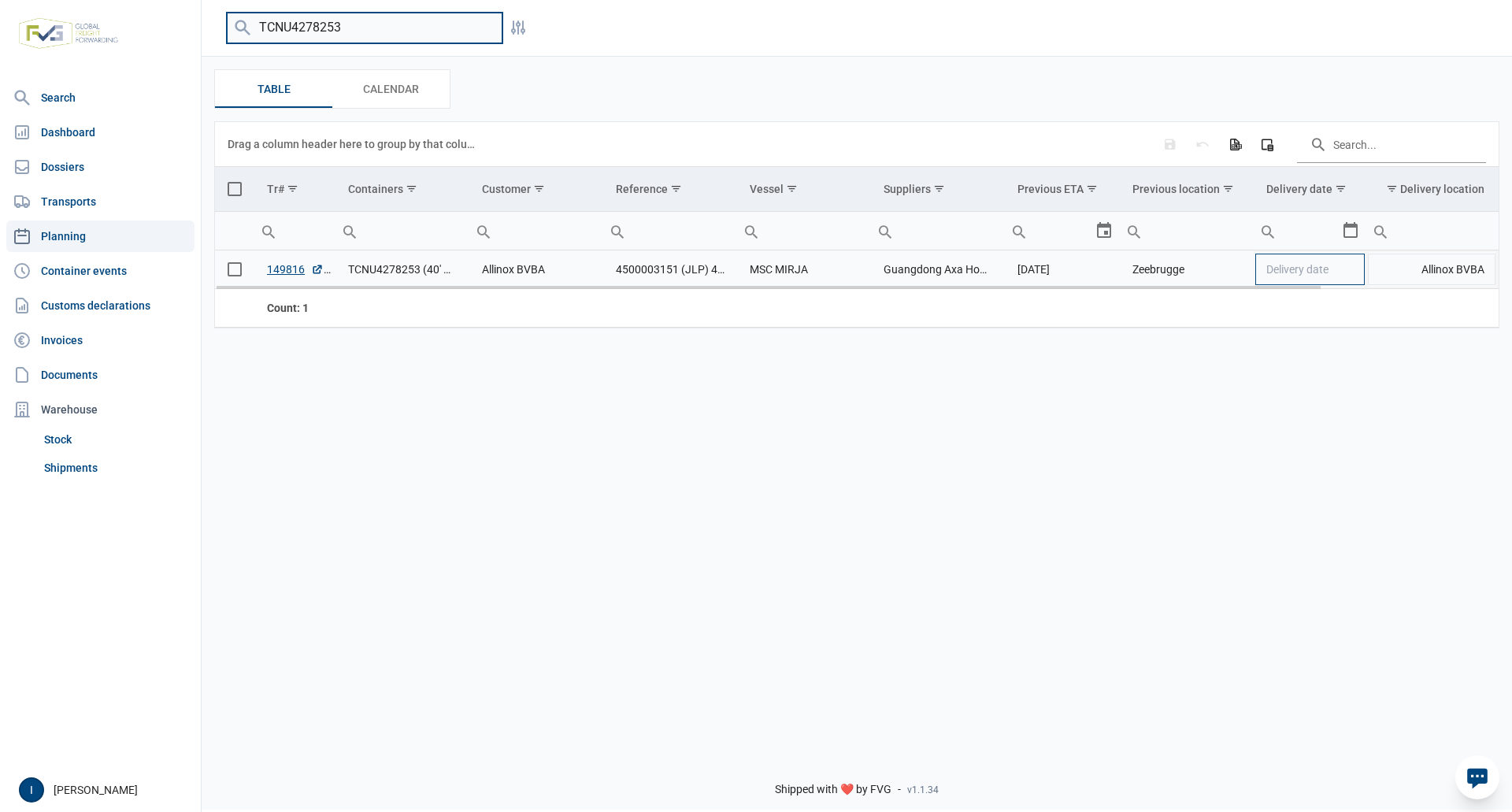
type input "TCNU4278253"
click at [1350, 273] on td "Delivery date" at bounding box center [1310, 270] width 113 height 38
click at [1350, 273] on div "Select" at bounding box center [1358, 269] width 19 height 38
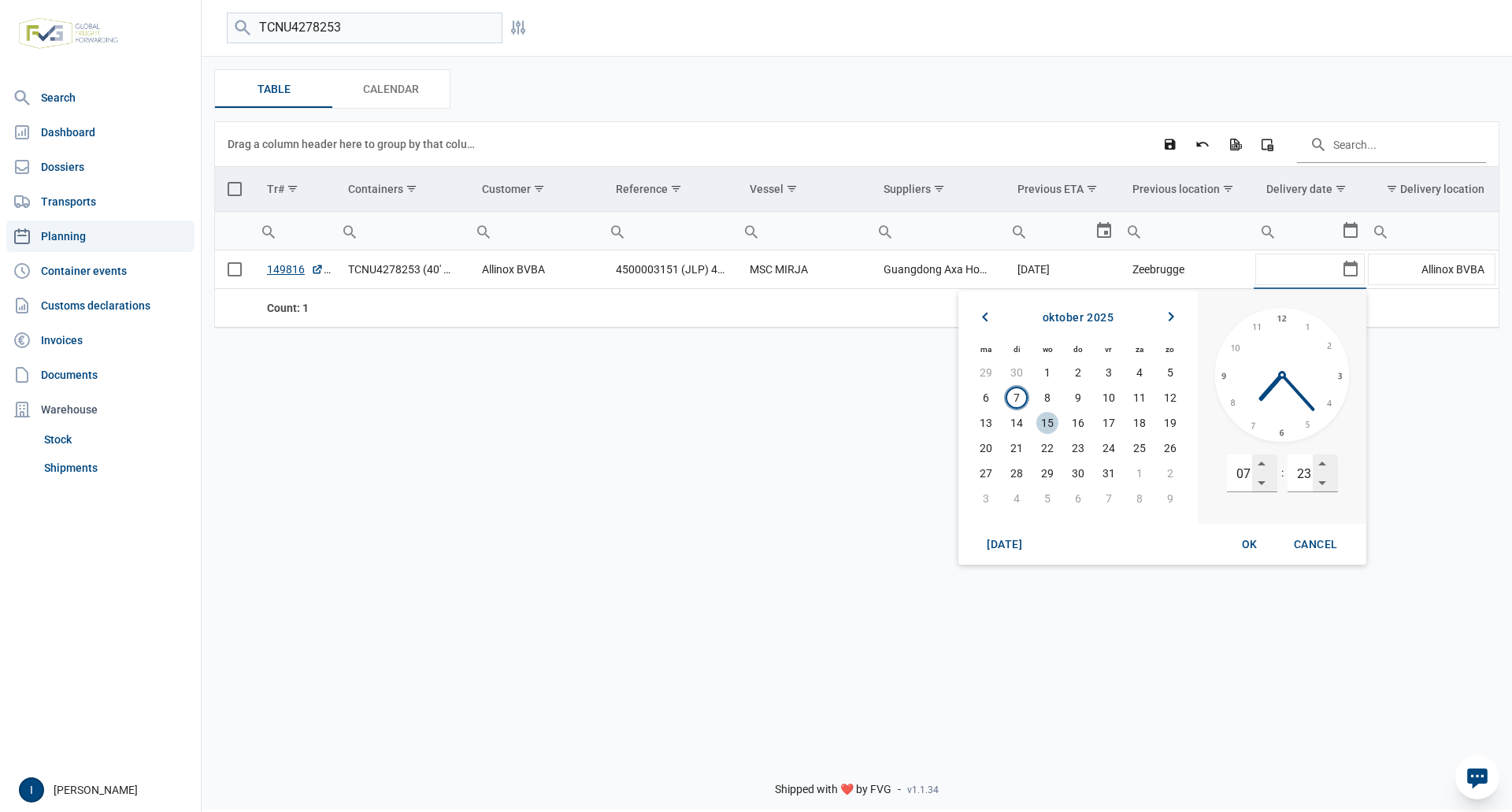
click at [1046, 422] on span "15" at bounding box center [1048, 423] width 22 height 22
drag, startPoint x: 1300, startPoint y: 474, endPoint x: 1318, endPoint y: 472, distance: 18.1
click at [1318, 472] on div "23" at bounding box center [1313, 473] width 50 height 38
type input "00"
click at [1246, 543] on span "OK" at bounding box center [1250, 544] width 16 height 13
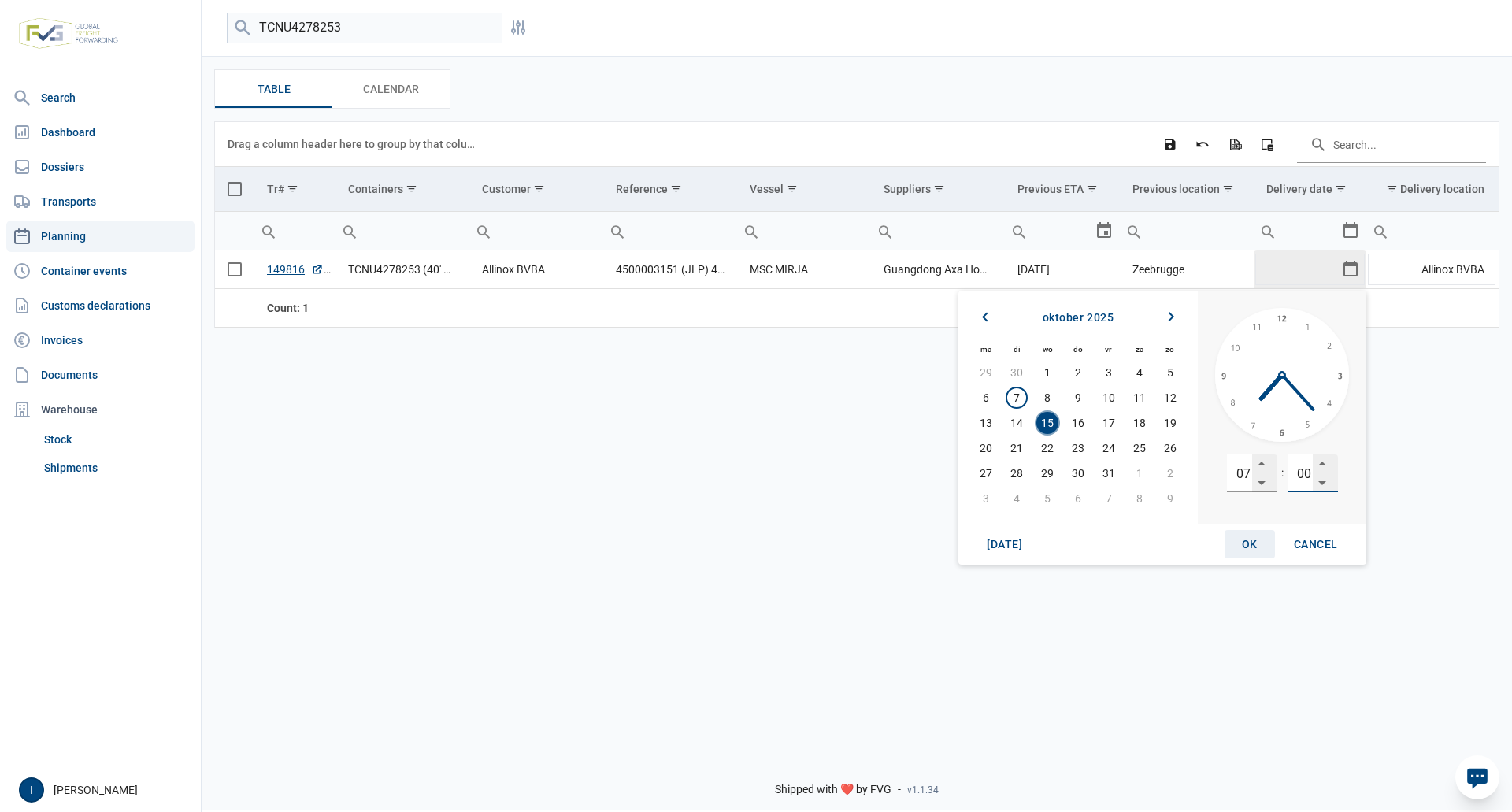
type input "[DATE] 07:00"
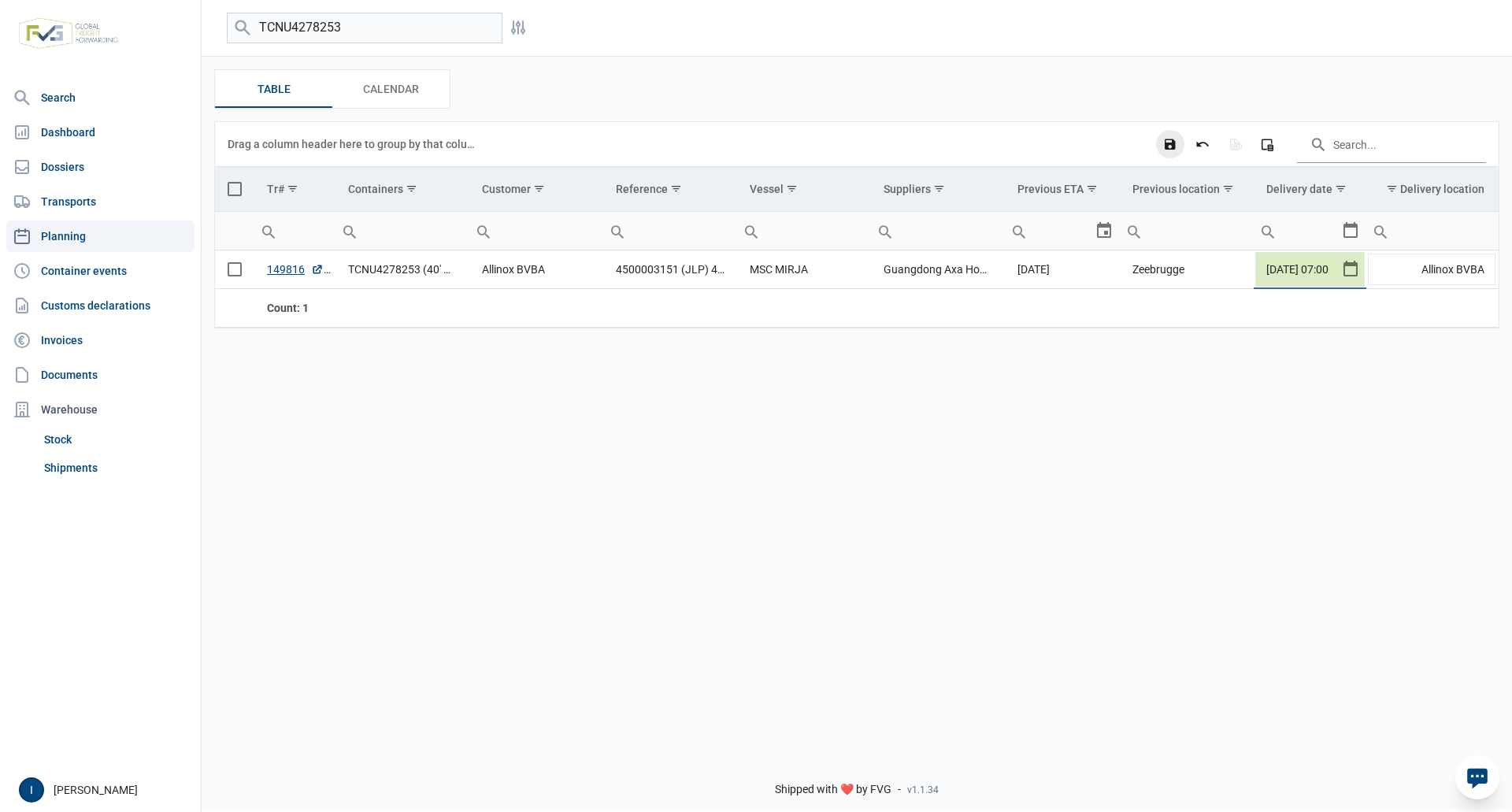
click at [1170, 144] on icon "Save changes" at bounding box center [1170, 144] width 14 height 14
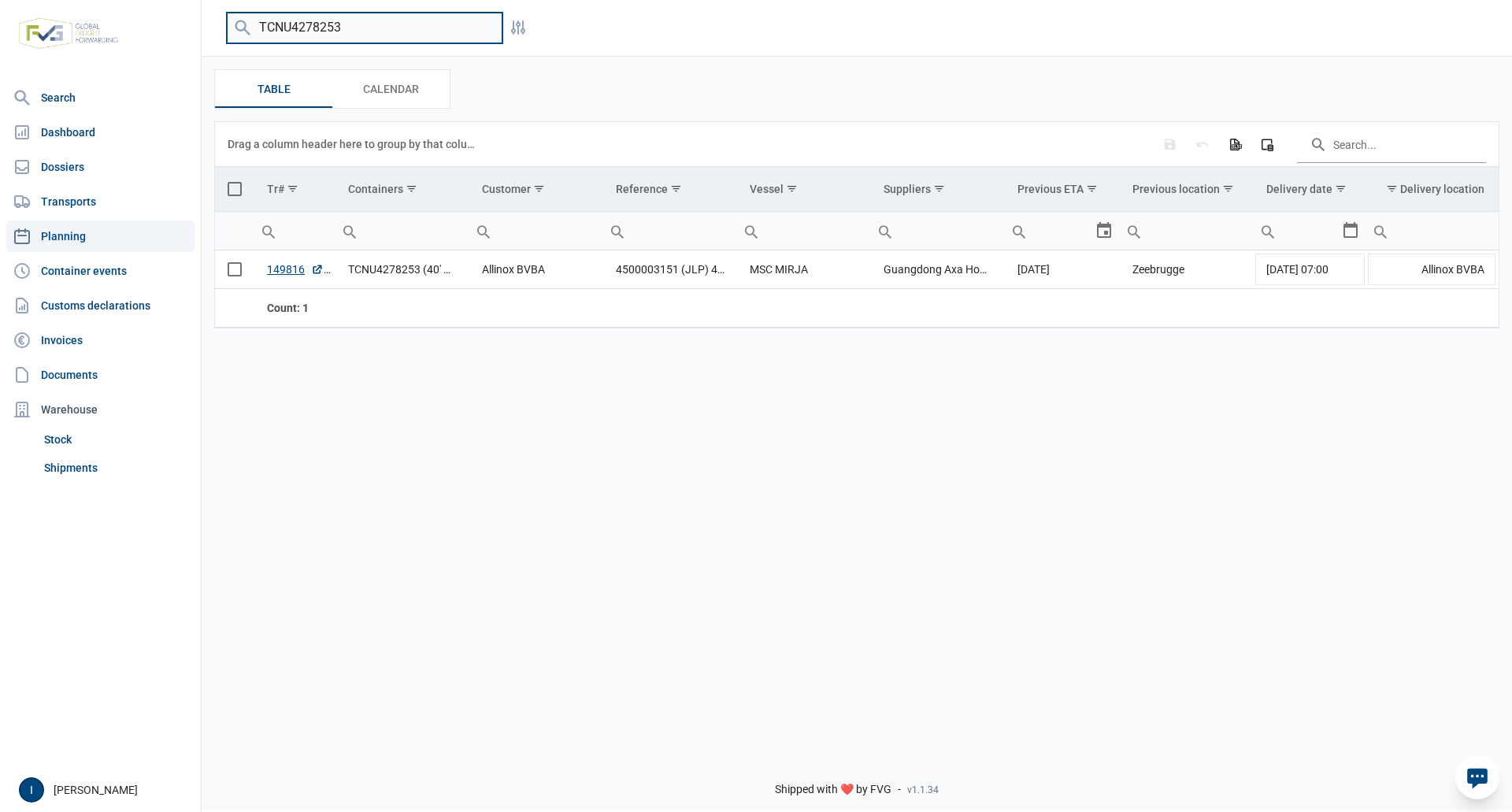
drag, startPoint x: 360, startPoint y: 31, endPoint x: 246, endPoint y: 29, distance: 114.0
click at [246, 29] on div "TCNU4278253" at bounding box center [365, 28] width 276 height 30
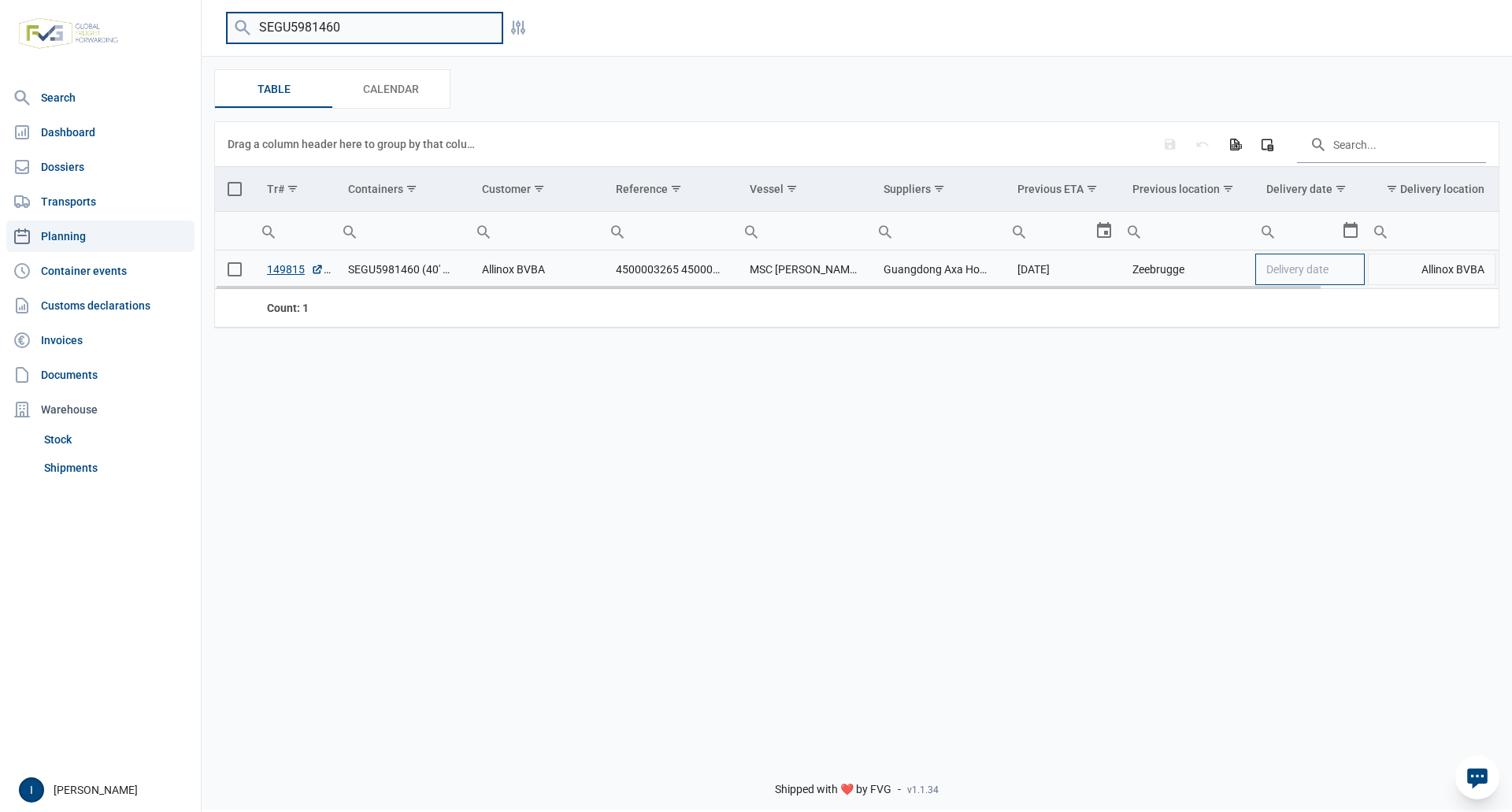
type input "SEGU5981460"
click at [1354, 271] on td "Delivery date" at bounding box center [1310, 270] width 113 height 38
click at [1354, 271] on div "Select" at bounding box center [1358, 269] width 19 height 38
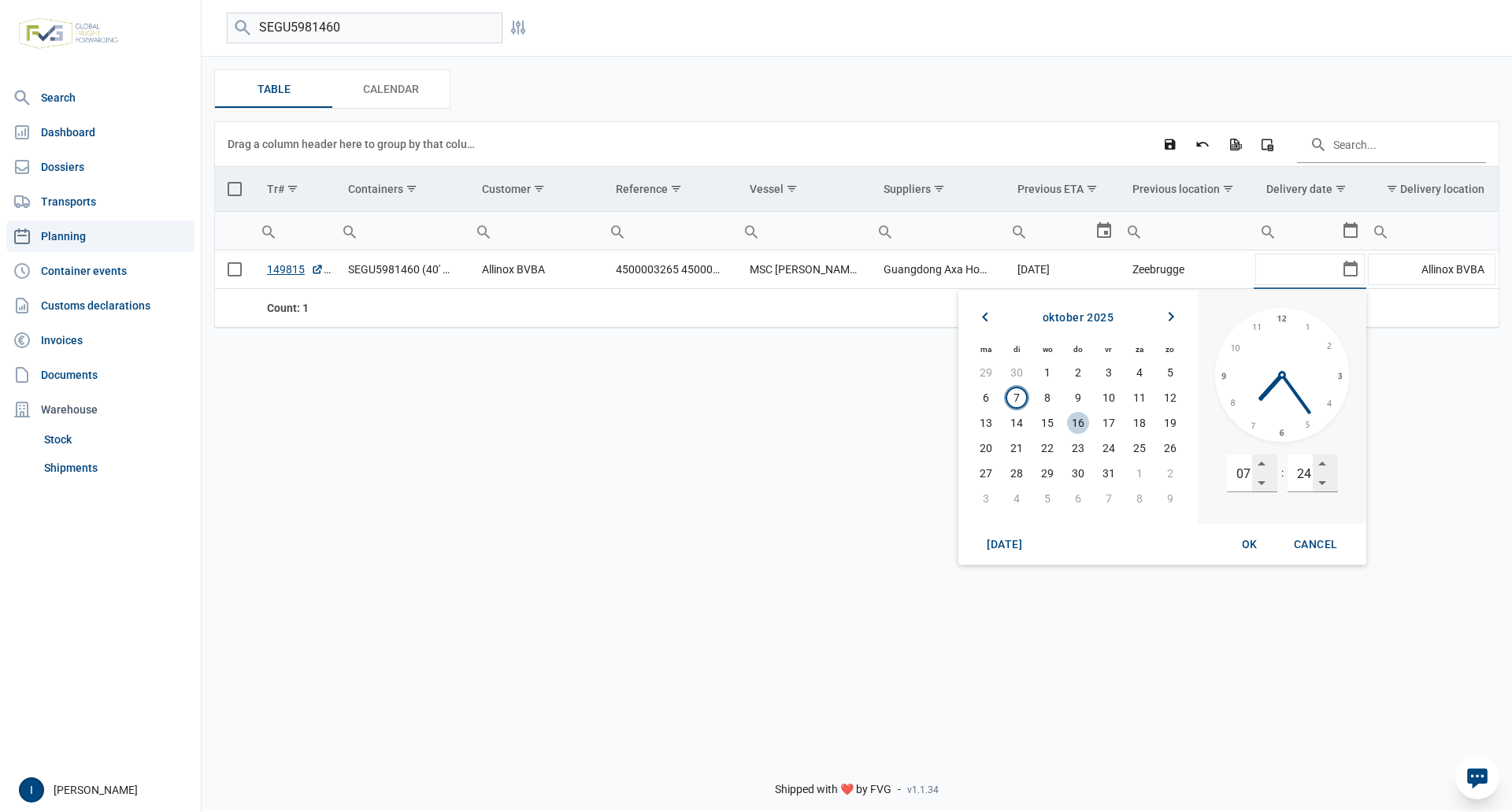
click at [1079, 422] on span "16" at bounding box center [1078, 423] width 22 height 22
drag, startPoint x: 1295, startPoint y: 478, endPoint x: 1317, endPoint y: 474, distance: 22.4
click at [1317, 474] on div "24" at bounding box center [1313, 473] width 50 height 38
type input "00"
click at [1251, 541] on span "OK" at bounding box center [1250, 544] width 16 height 13
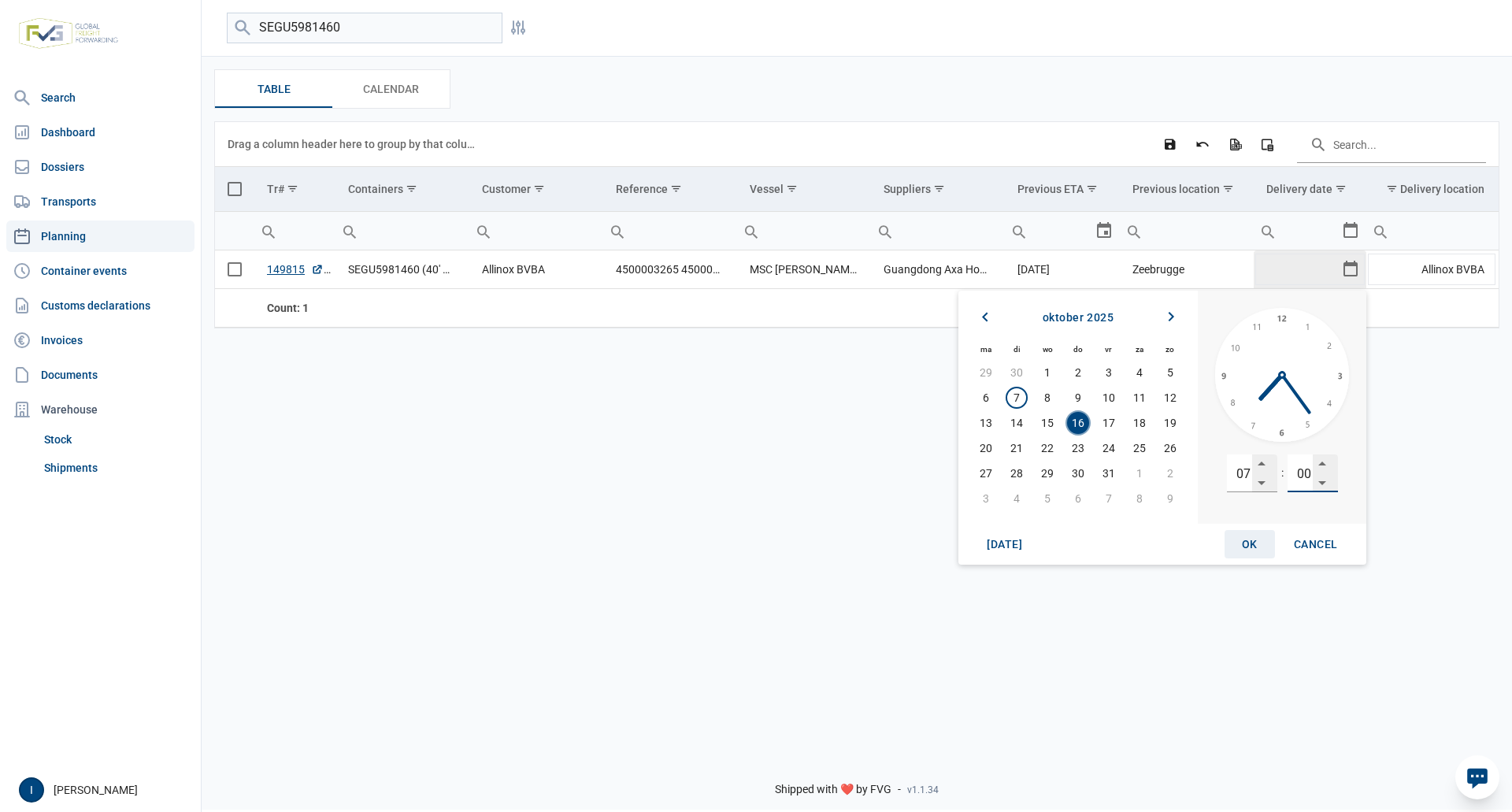
type input "[DATE] 07:00"
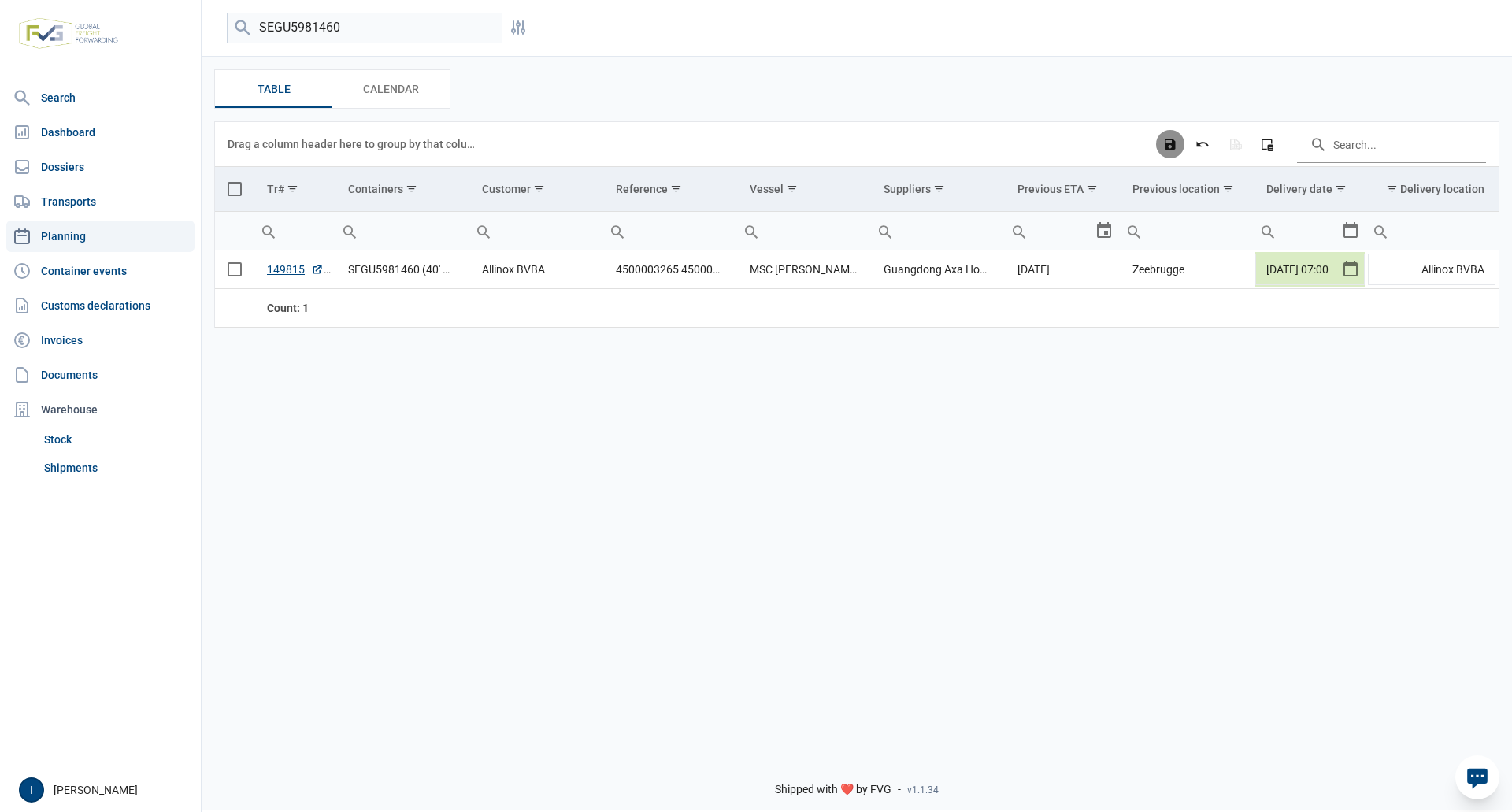
click at [1172, 147] on icon "Save changes" at bounding box center [1170, 144] width 14 height 14
